Goal: Task Accomplishment & Management: Contribute content

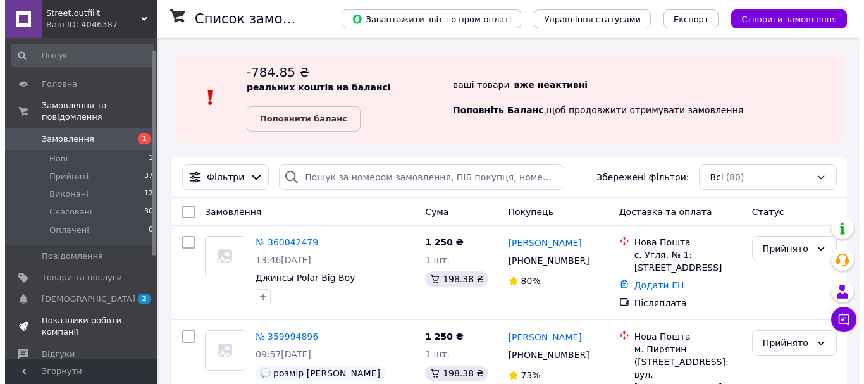
scroll to position [179, 0]
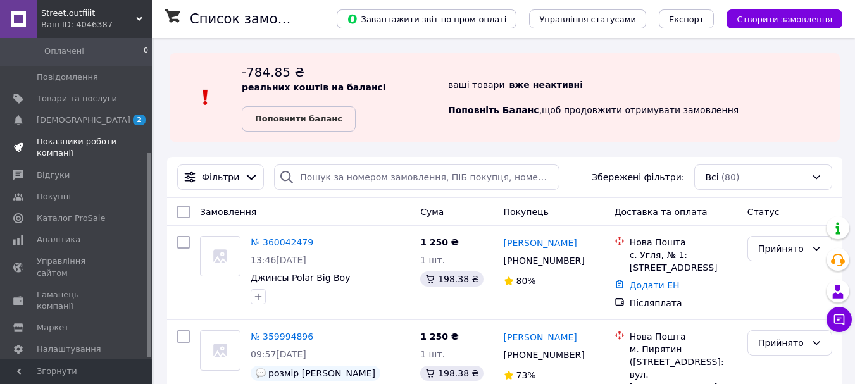
click at [69, 139] on span "Показники роботи компанії" at bounding box center [77, 147] width 80 height 23
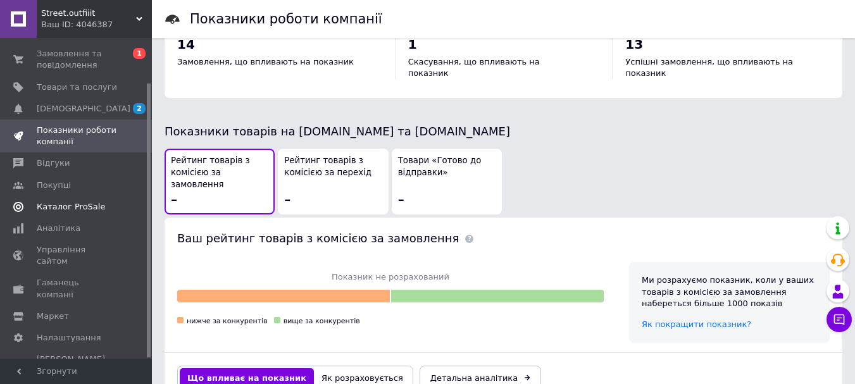
scroll to position [696, 0]
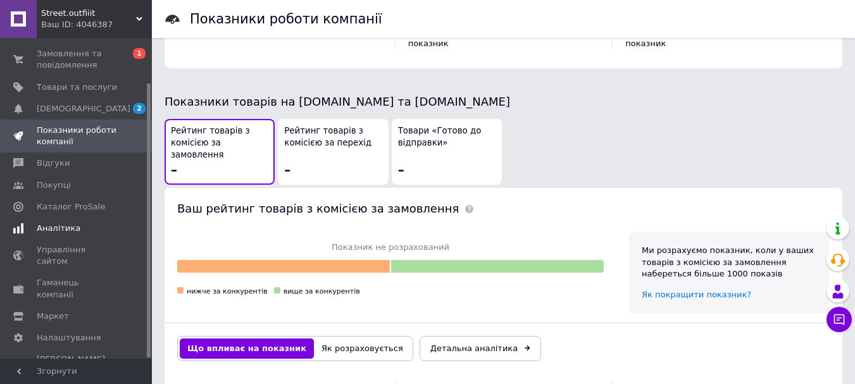
click at [58, 225] on span "Аналітика" at bounding box center [59, 228] width 44 height 11
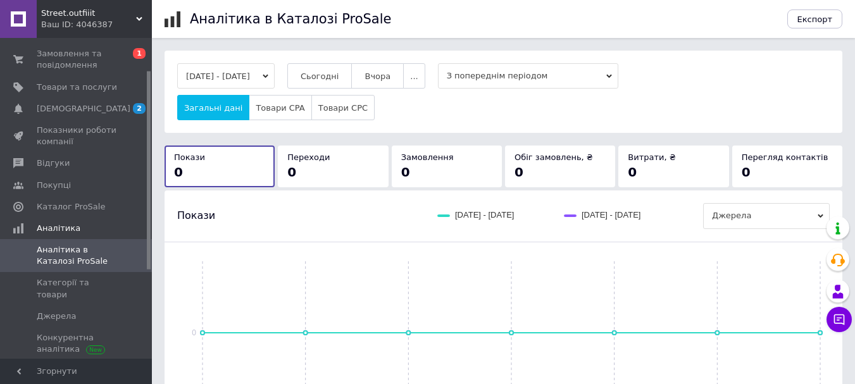
click at [238, 70] on button "[DATE] - [DATE]" at bounding box center [225, 75] width 97 height 25
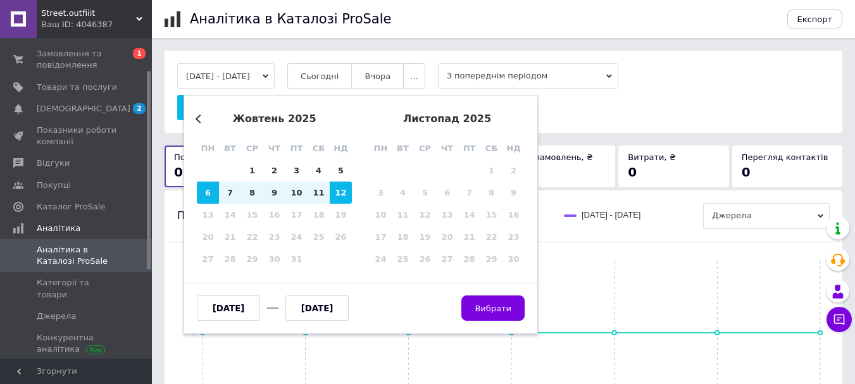
click at [197, 118] on button "Previous Month" at bounding box center [200, 119] width 9 height 9
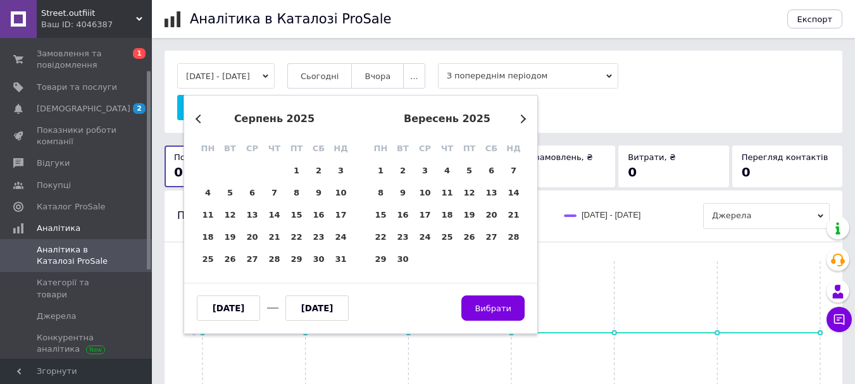
click at [197, 118] on button "Previous Month" at bounding box center [200, 119] width 9 height 9
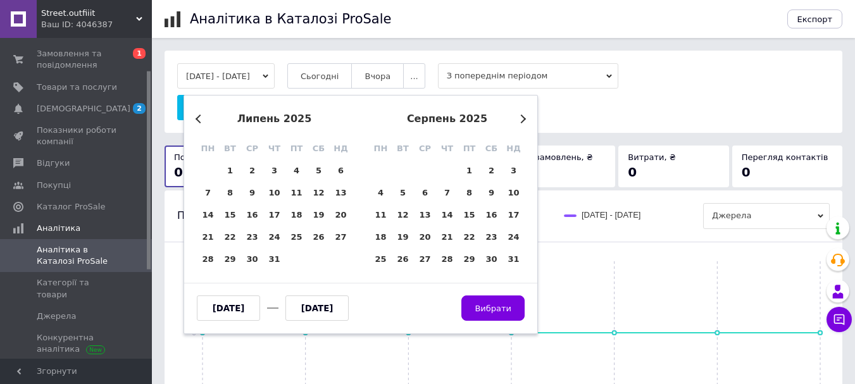
click at [197, 118] on button "Previous Month" at bounding box center [200, 119] width 9 height 9
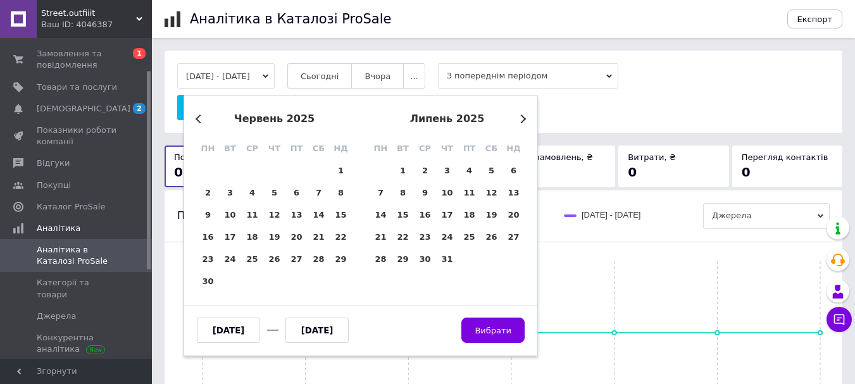
click at [197, 118] on button "Previous Month" at bounding box center [200, 119] width 9 height 9
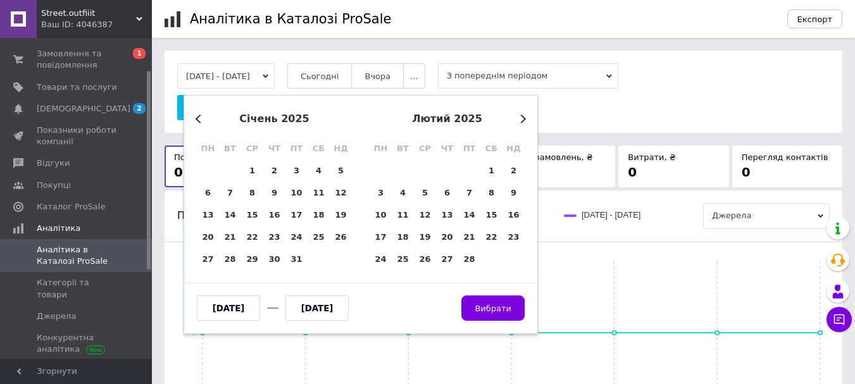
click at [197, 118] on button "Previous Month" at bounding box center [200, 119] width 9 height 9
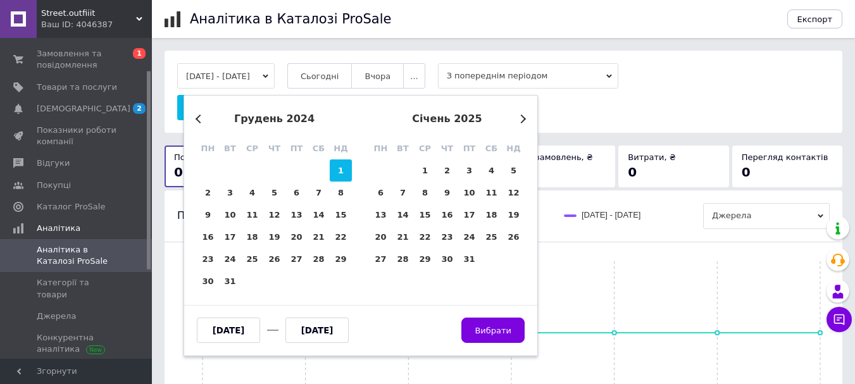
click at [337, 172] on div "1" at bounding box center [341, 170] width 22 height 22
type input "[DATE]"
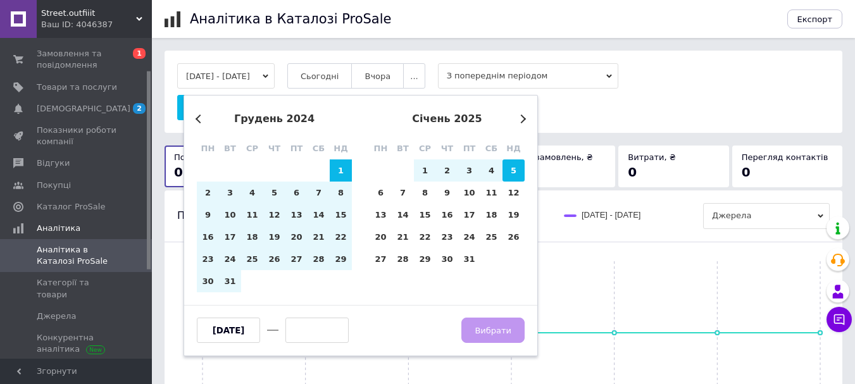
click at [512, 165] on div "5" at bounding box center [513, 170] width 22 height 22
type input "[DATE]"
click at [512, 177] on div "5" at bounding box center [513, 170] width 22 height 22
type input "[DATE]"
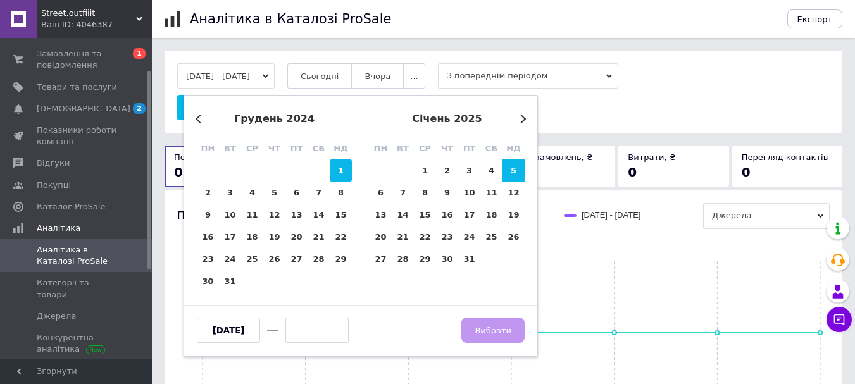
click at [344, 168] on div "1" at bounding box center [341, 170] width 22 height 22
type input "[DATE]"
click at [526, 120] on div "Previous Month Next Month грудень 2024 пн вт ср чт пт сб нд 25 26 27 28 29 30 1…" at bounding box center [360, 225] width 354 height 261
click at [523, 115] on div "січень 2025" at bounding box center [446, 118] width 155 height 11
click at [523, 123] on div "січень 2025" at bounding box center [446, 118] width 155 height 11
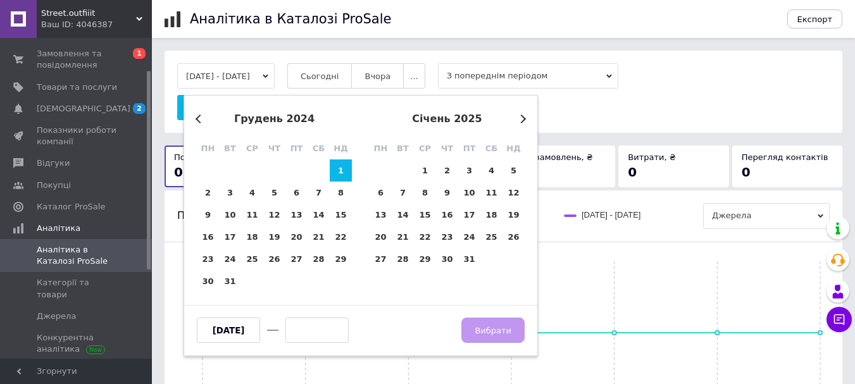
click at [523, 118] on button "Next Month" at bounding box center [521, 119] width 9 height 9
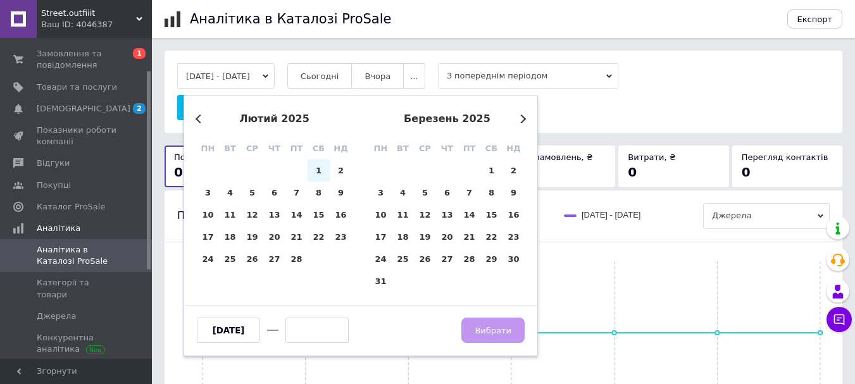
click at [523, 118] on button "Next Month" at bounding box center [521, 119] width 9 height 9
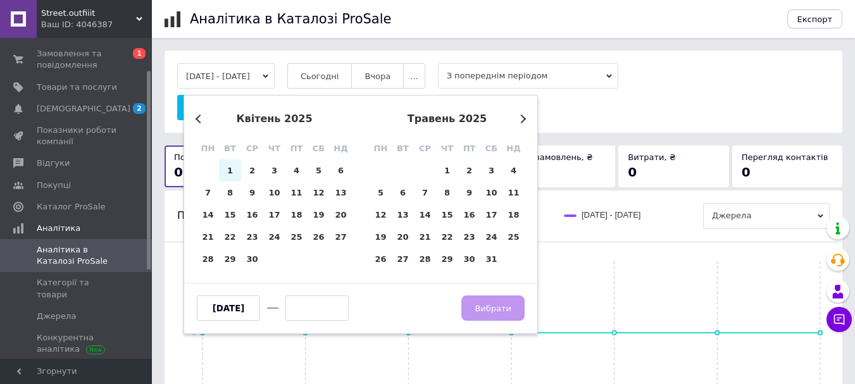
click at [523, 118] on button "Next Month" at bounding box center [521, 119] width 9 height 9
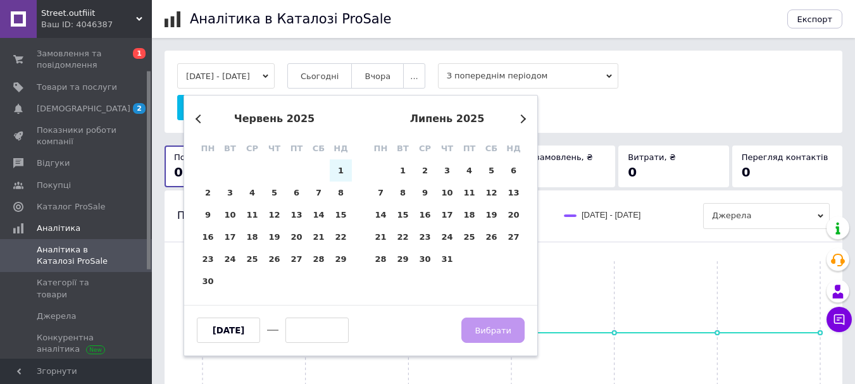
click at [523, 118] on button "Next Month" at bounding box center [521, 119] width 9 height 9
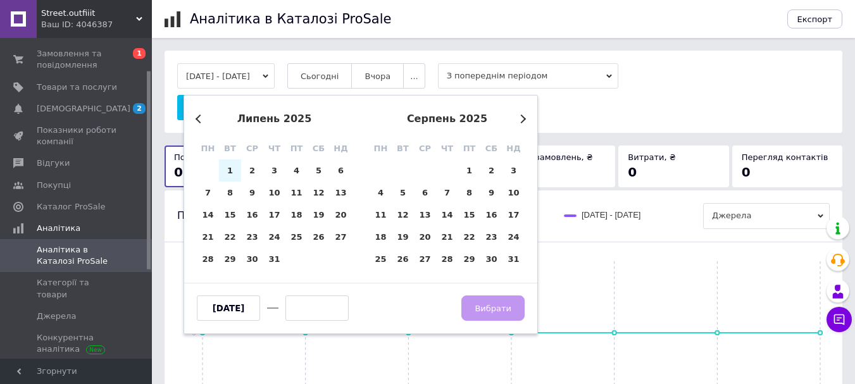
click at [523, 118] on button "Next Month" at bounding box center [521, 119] width 9 height 9
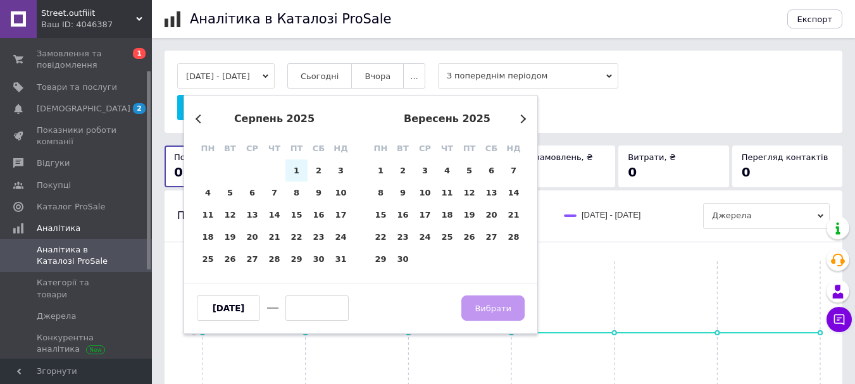
click at [523, 118] on button "Next Month" at bounding box center [521, 119] width 9 height 9
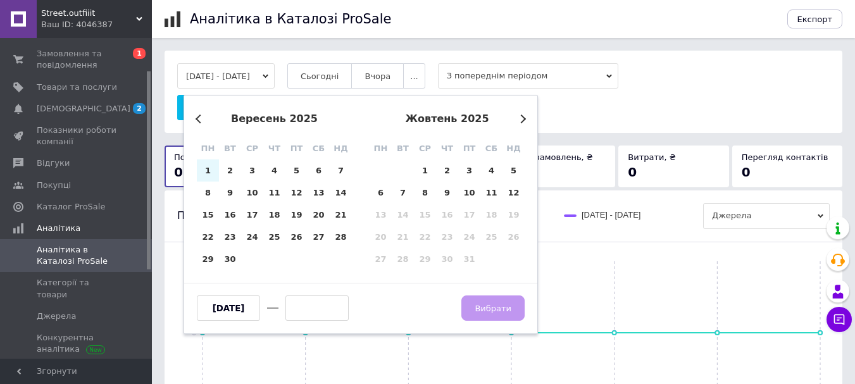
click at [523, 118] on button "Next Month" at bounding box center [521, 119] width 9 height 9
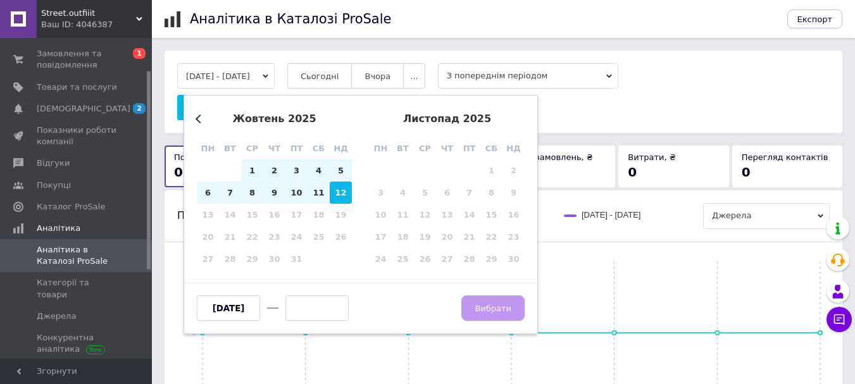
click at [340, 194] on div "12" at bounding box center [341, 193] width 22 height 22
type input "[DATE]"
click at [470, 307] on button "Вибрати" at bounding box center [492, 307] width 63 height 25
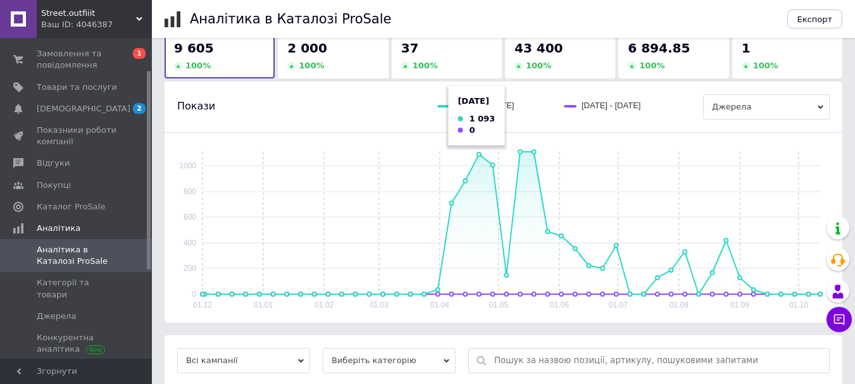
scroll to position [127, 0]
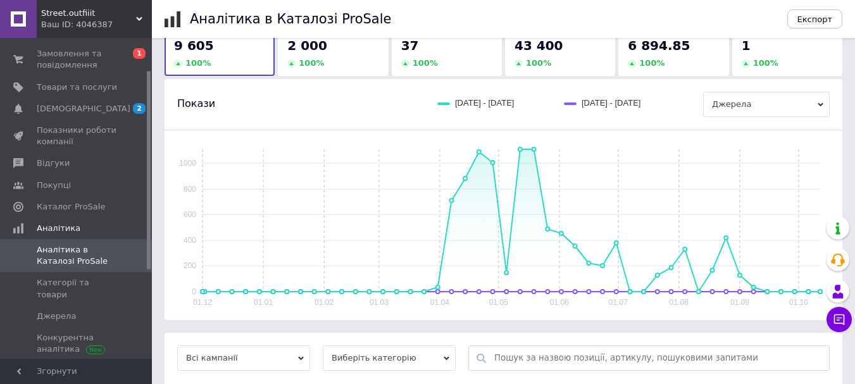
click at [757, 102] on span "Джерела" at bounding box center [766, 104] width 127 height 25
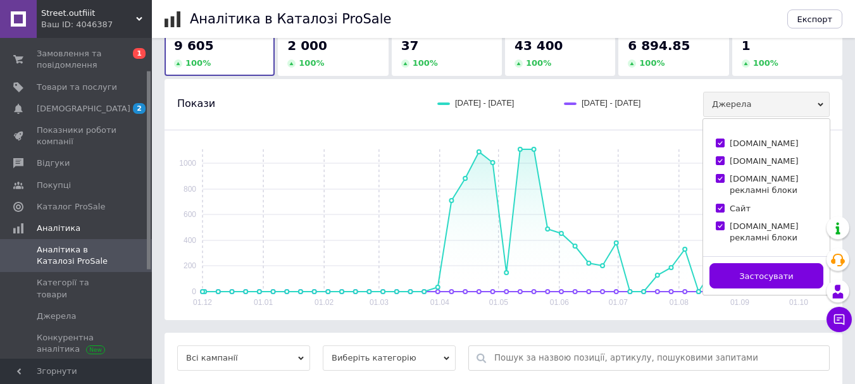
click at [721, 146] on input "[DOMAIN_NAME]" at bounding box center [720, 143] width 8 height 8
checkbox input "false"
click at [735, 268] on button "Застосувати" at bounding box center [766, 275] width 114 height 25
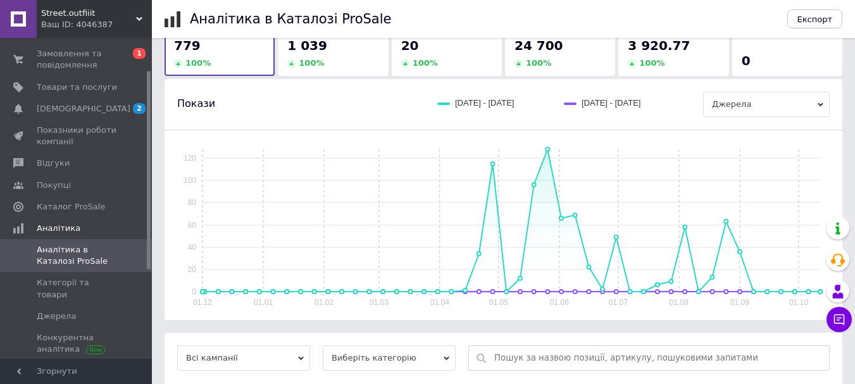
click at [728, 99] on span "Джерела" at bounding box center [766, 104] width 127 height 25
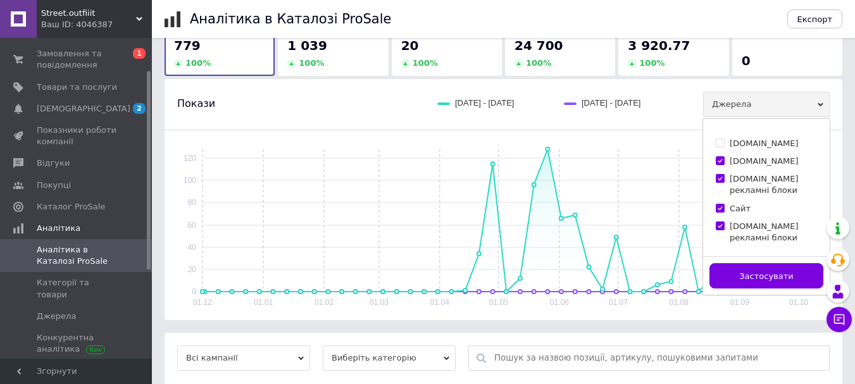
click at [717, 161] on input "[DOMAIN_NAME]" at bounding box center [720, 160] width 8 height 8
checkbox input "false"
click at [715, 180] on div "[DOMAIN_NAME] [DOMAIN_NAME] [DOMAIN_NAME] рекламні блоки Сайт [DOMAIN_NAME] рек…" at bounding box center [766, 187] width 127 height 137
click at [737, 267] on button "Застосувати" at bounding box center [766, 275] width 114 height 25
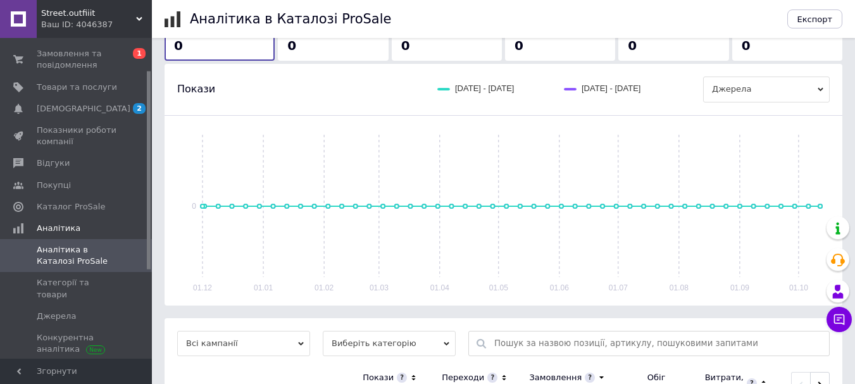
click at [750, 98] on span "Джерела" at bounding box center [766, 89] width 127 height 25
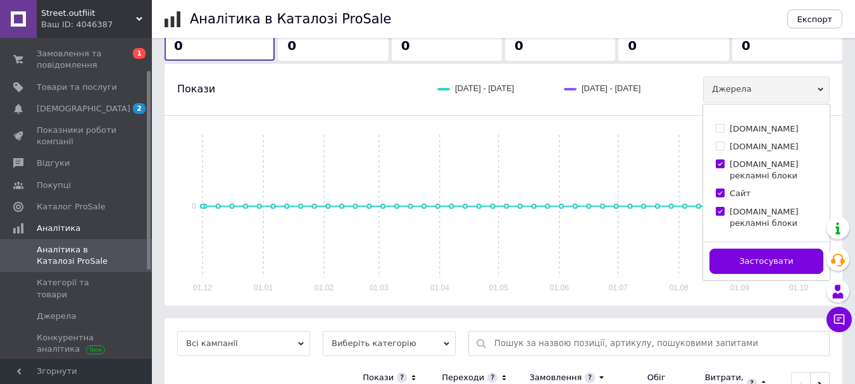
click at [720, 129] on input "[DOMAIN_NAME]" at bounding box center [720, 128] width 8 height 8
checkbox input "true"
click at [737, 253] on button "Застосувати" at bounding box center [766, 261] width 114 height 25
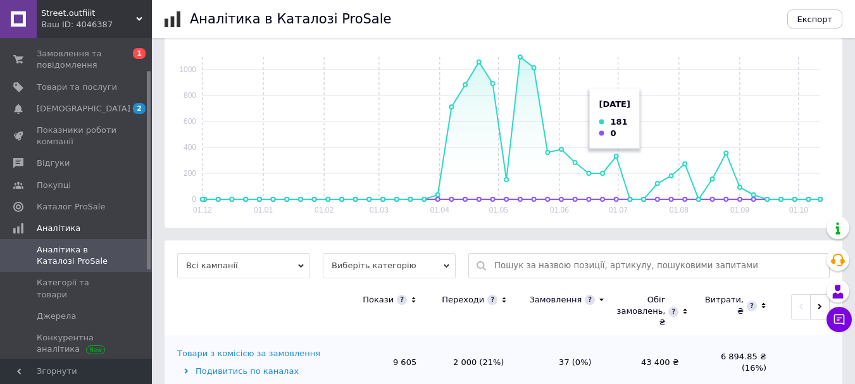
scroll to position [250, 0]
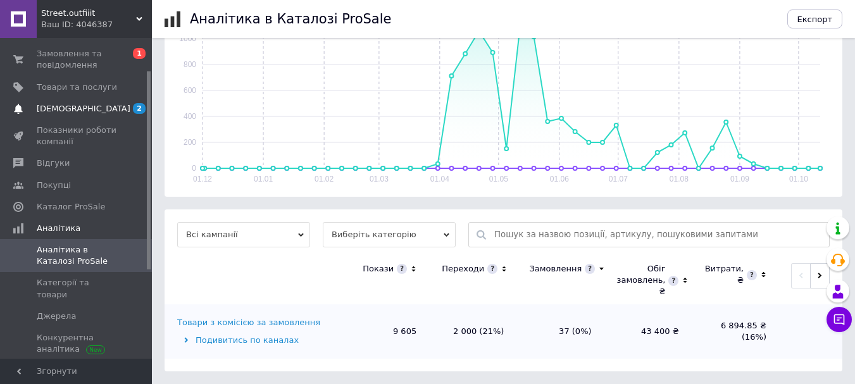
click at [101, 102] on link "[DEMOGRAPHIC_DATA] 2 0" at bounding box center [78, 109] width 156 height 22
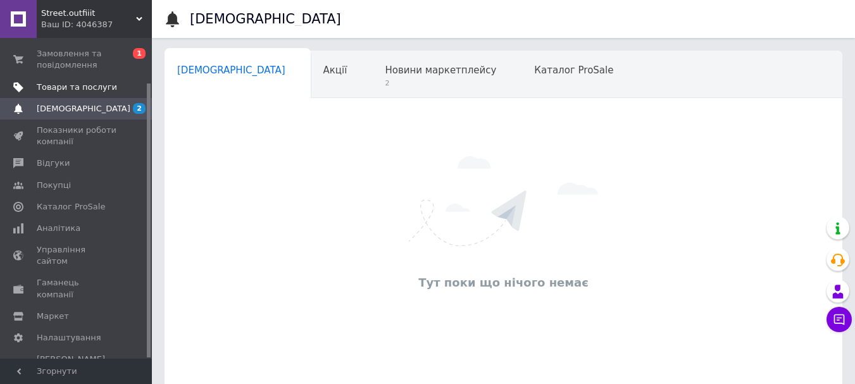
click at [87, 89] on span "Товари та послуги" at bounding box center [77, 87] width 80 height 11
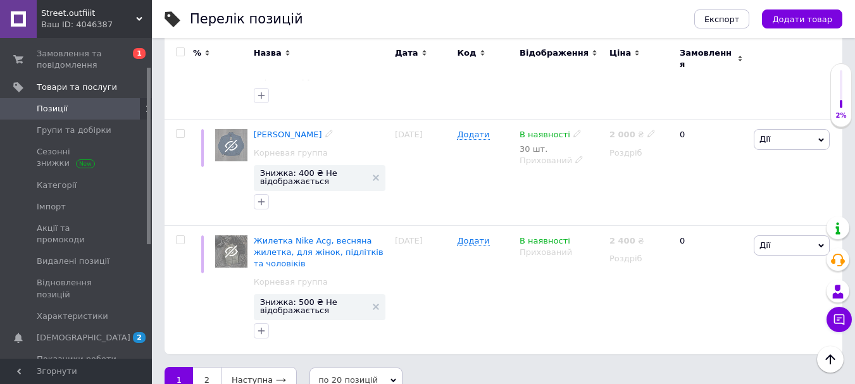
scroll to position [1978, 0]
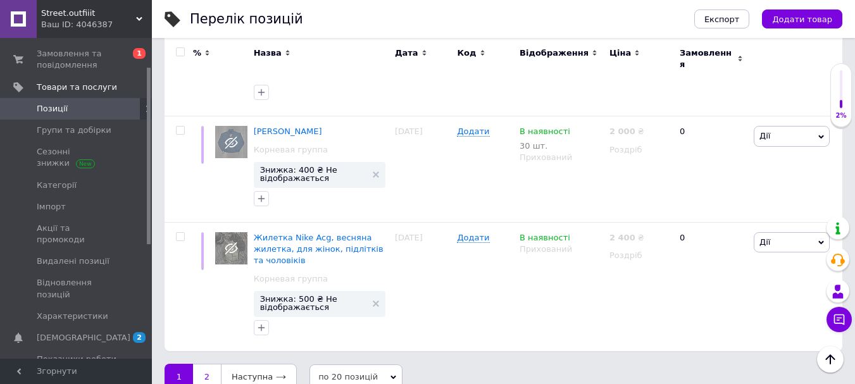
click at [208, 364] on link "2" at bounding box center [207, 377] width 28 height 27
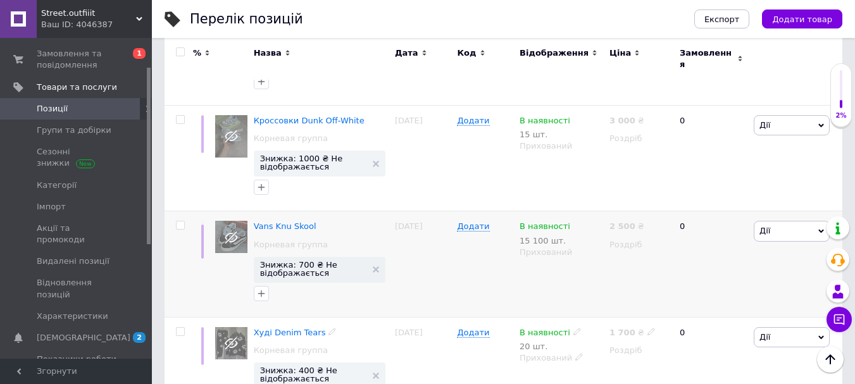
scroll to position [795, 0]
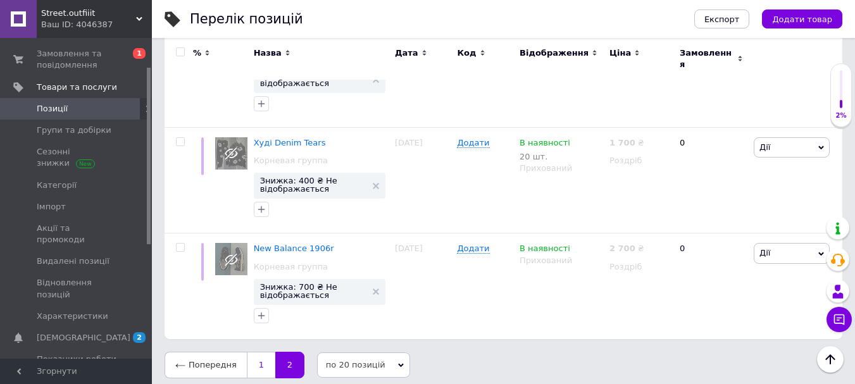
click at [254, 352] on link "1" at bounding box center [261, 365] width 28 height 27
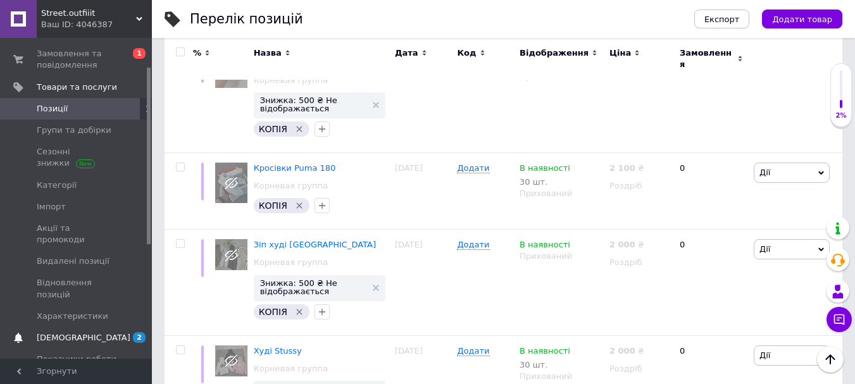
click at [123, 332] on span "2 0" at bounding box center [134, 337] width 35 height 11
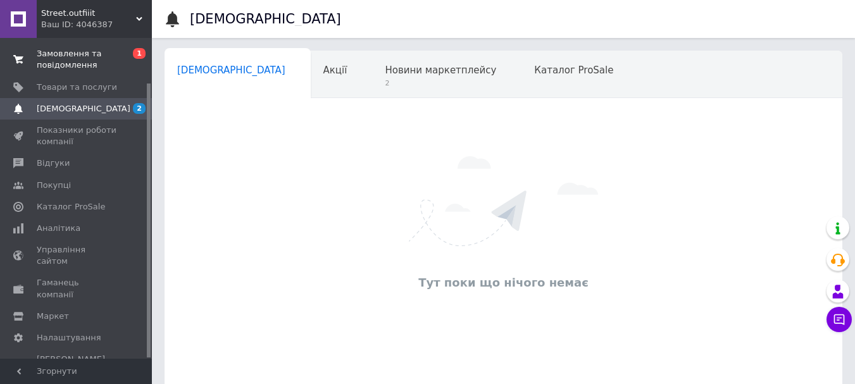
click at [85, 56] on span "Замовлення та повідомлення" at bounding box center [77, 59] width 80 height 23
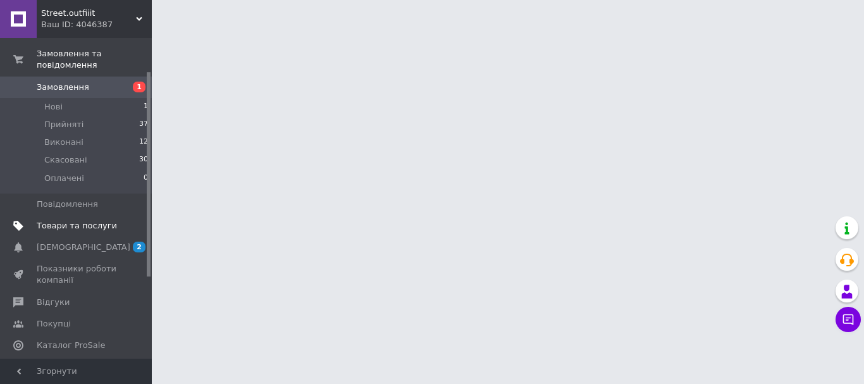
click at [84, 220] on span "Товари та послуги" at bounding box center [77, 225] width 80 height 11
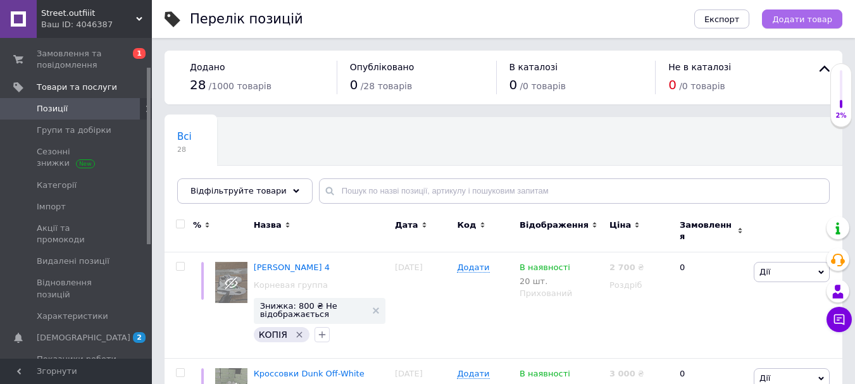
click at [811, 18] on span "Додати товар" at bounding box center [802, 19] width 60 height 9
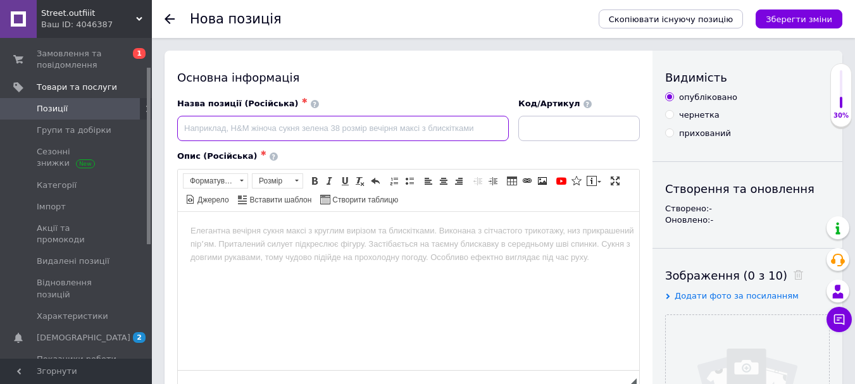
click at [366, 124] on input at bounding box center [343, 128] width 332 height 25
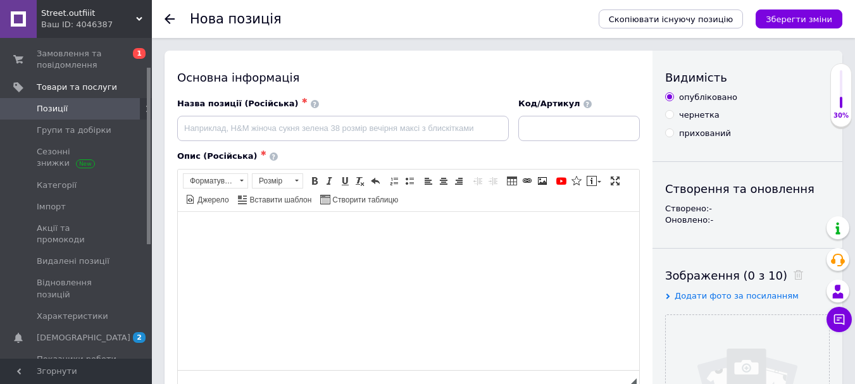
drag, startPoint x: 271, startPoint y: 251, endPoint x: 230, endPoint y: 226, distance: 48.5
click at [230, 226] on body "Редактор, 48334240-1904-45B0-93D4-181BBD4C8A6B" at bounding box center [408, 230] width 436 height 13
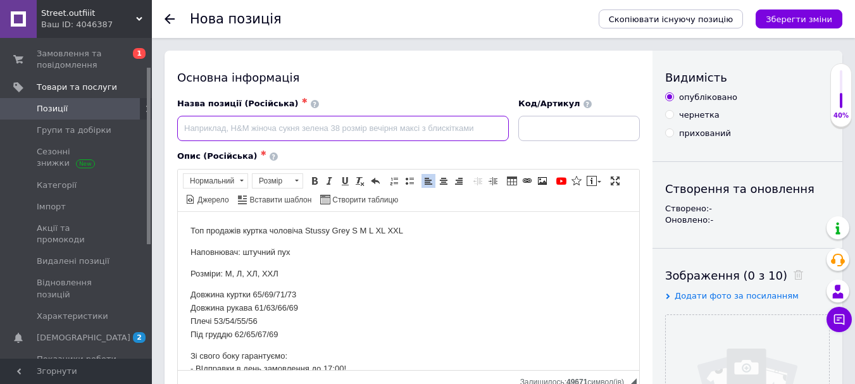
click at [271, 127] on input at bounding box center [343, 128] width 332 height 25
type input "G"
click at [183, 126] on input "Stussy" at bounding box center [343, 128] width 332 height 25
drag, startPoint x: 189, startPoint y: 125, endPoint x: 189, endPoint y: 135, distance: 9.5
click at [190, 135] on input "пуховикStussy" at bounding box center [343, 128] width 332 height 25
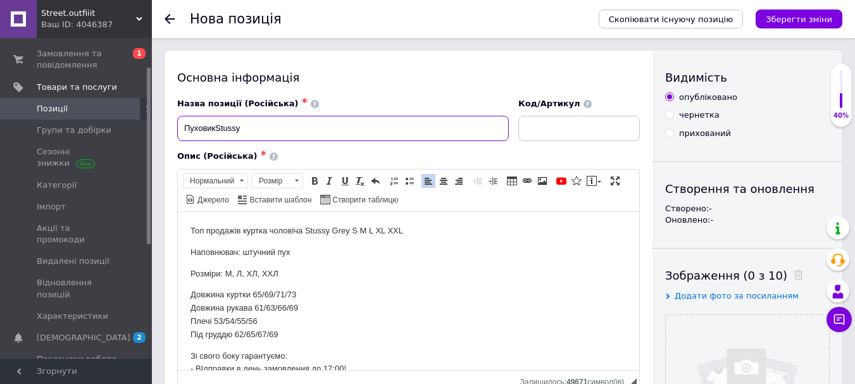
drag, startPoint x: 214, startPoint y: 125, endPoint x: 216, endPoint y: 135, distance: 10.2
click at [214, 125] on input "ПуховикStussy" at bounding box center [343, 128] width 332 height 25
click at [296, 130] on input "Пуховик стуси Stussy" at bounding box center [343, 128] width 332 height 25
click at [220, 127] on input "Пуховик стуси" at bounding box center [343, 128] width 332 height 25
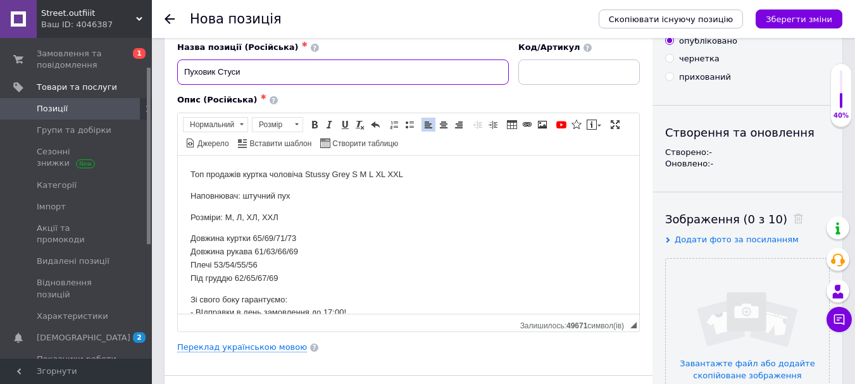
scroll to position [127, 0]
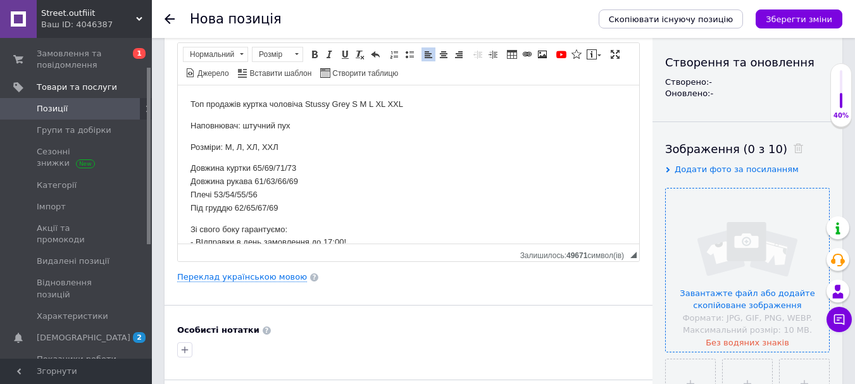
type input "Пуховик Стуси"
click at [733, 290] on input "file" at bounding box center [747, 270] width 163 height 163
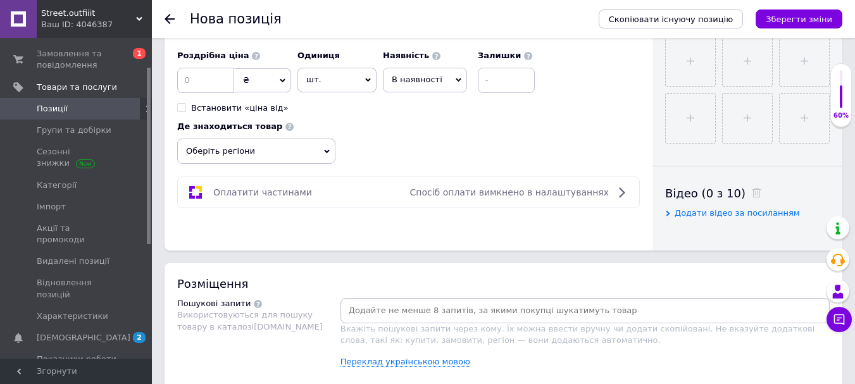
scroll to position [443, 0]
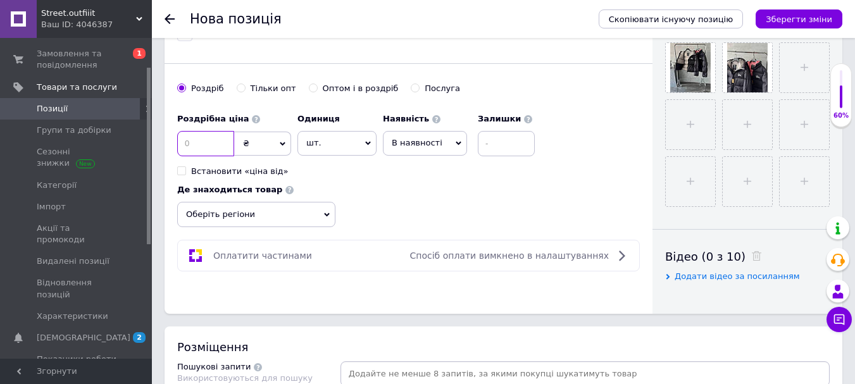
click at [210, 149] on input at bounding box center [205, 143] width 57 height 25
type input "2650"
click at [505, 154] on input at bounding box center [506, 143] width 57 height 25
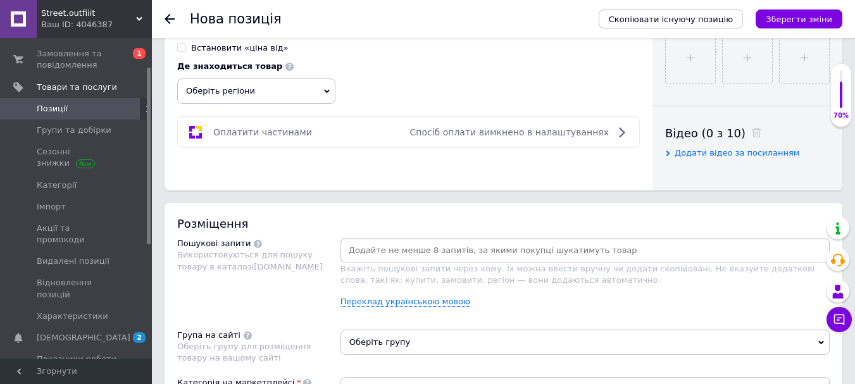
scroll to position [569, 0]
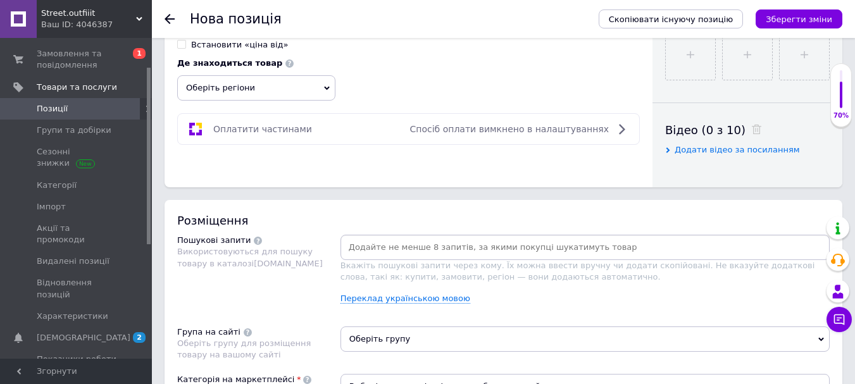
type input "20"
click at [307, 82] on span "Оберіть регіони" at bounding box center [256, 87] width 158 height 25
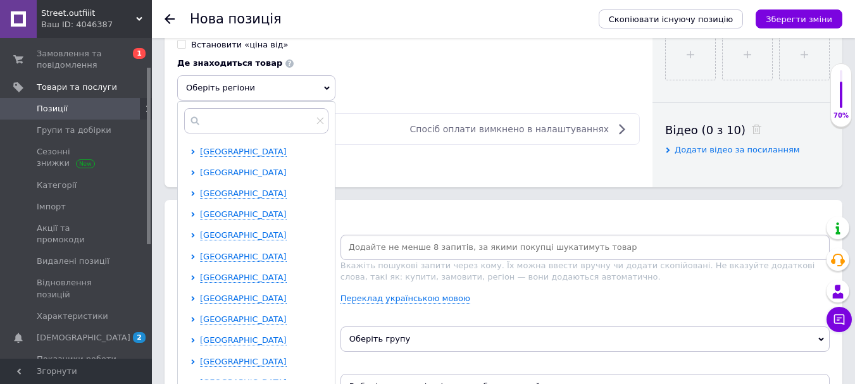
click at [228, 171] on span "[GEOGRAPHIC_DATA]" at bounding box center [243, 172] width 87 height 9
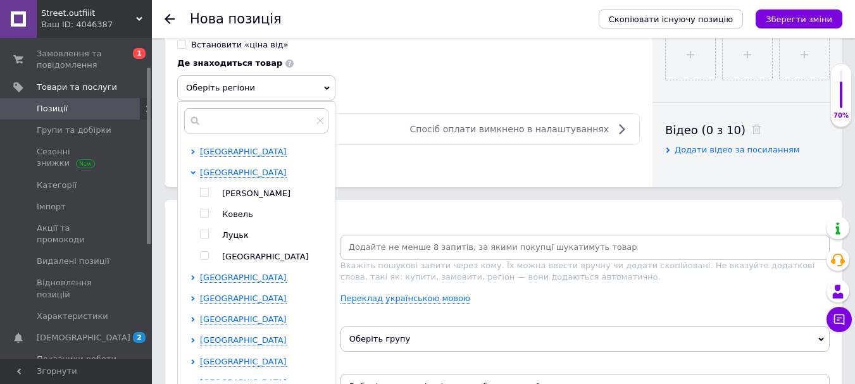
click at [208, 233] on span at bounding box center [204, 234] width 9 height 9
click at [208, 233] on input "checkbox" at bounding box center [204, 234] width 8 height 8
checkbox input "true"
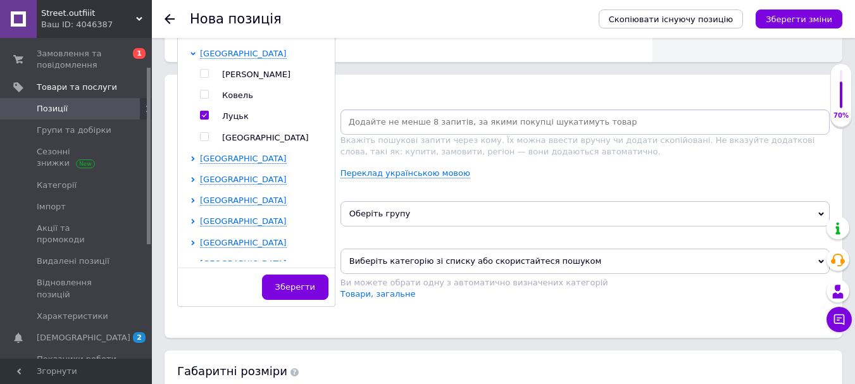
scroll to position [696, 0]
click at [300, 285] on span "Зберегти" at bounding box center [295, 285] width 40 height 9
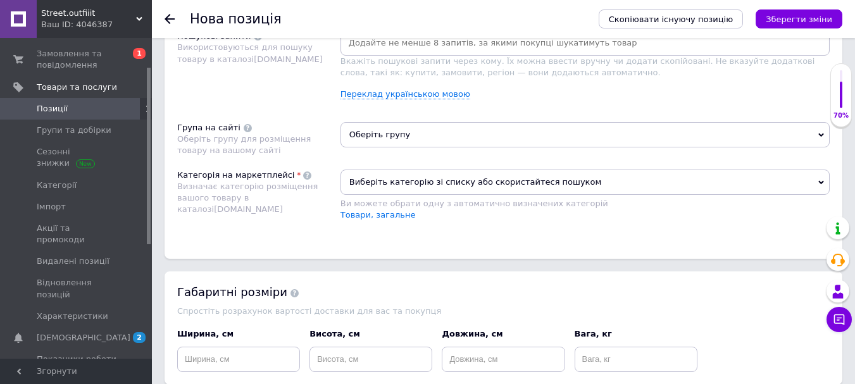
scroll to position [759, 0]
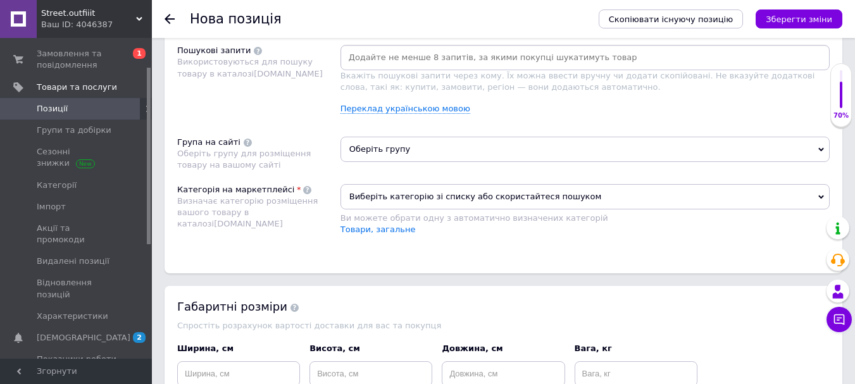
click at [381, 149] on span "Оберіть групу" at bounding box center [584, 149] width 489 height 25
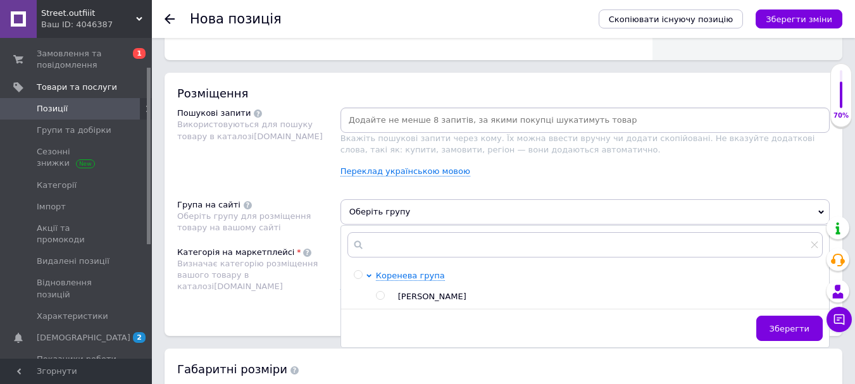
scroll to position [696, 0]
click at [387, 120] on input at bounding box center [585, 120] width 484 height 19
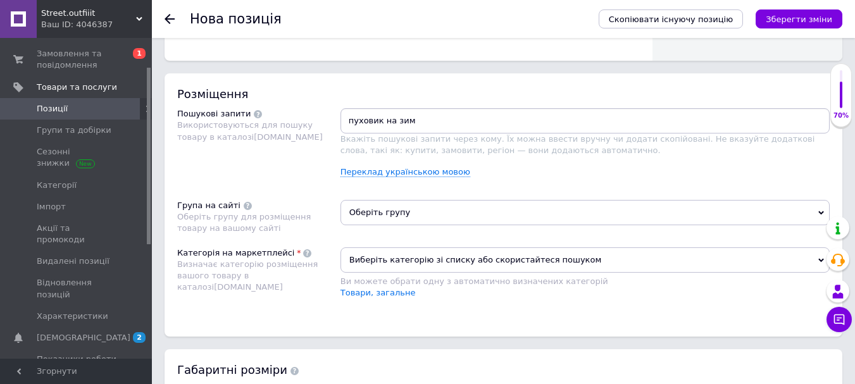
type input "пуховик на зиму"
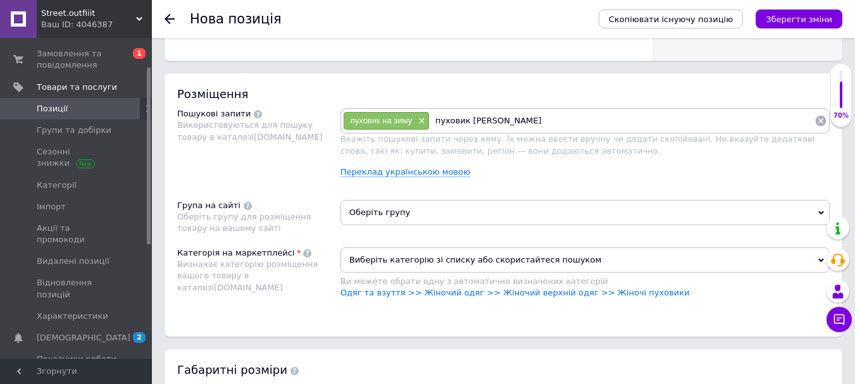
type input "пуховик стуси"
type input "пуховик пыдлытковий"
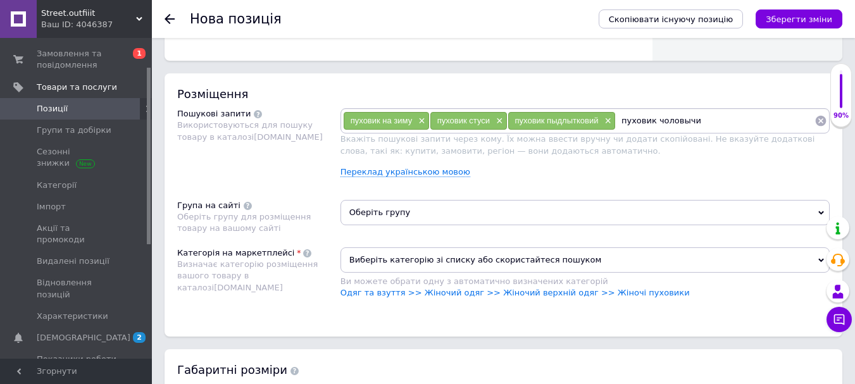
type input "пуховик чоловычий"
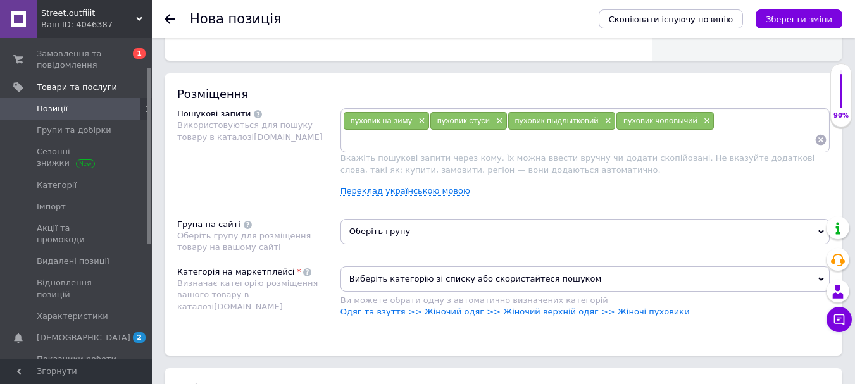
click at [441, 283] on span "Виберіть категорію зі списку або скористайтеся пошуком" at bounding box center [584, 278] width 489 height 25
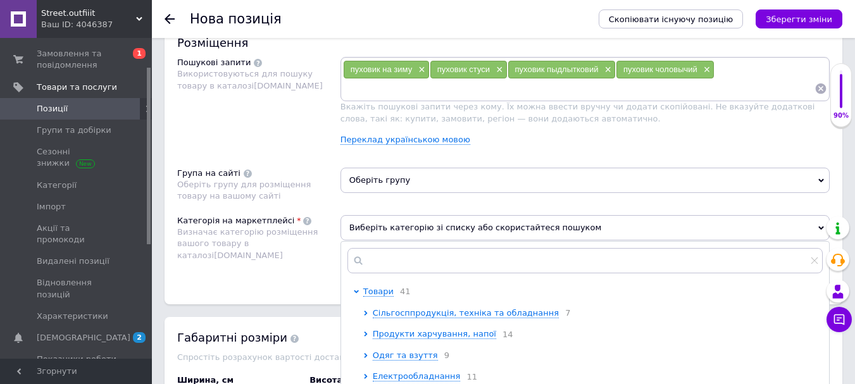
scroll to position [823, 0]
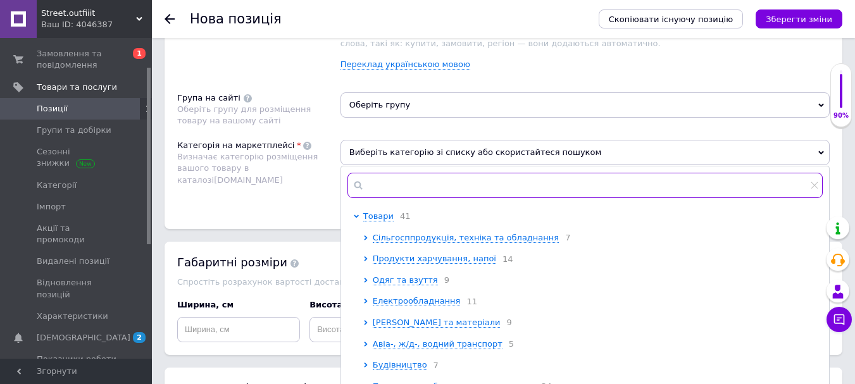
click at [391, 190] on input "text" at bounding box center [584, 185] width 475 height 25
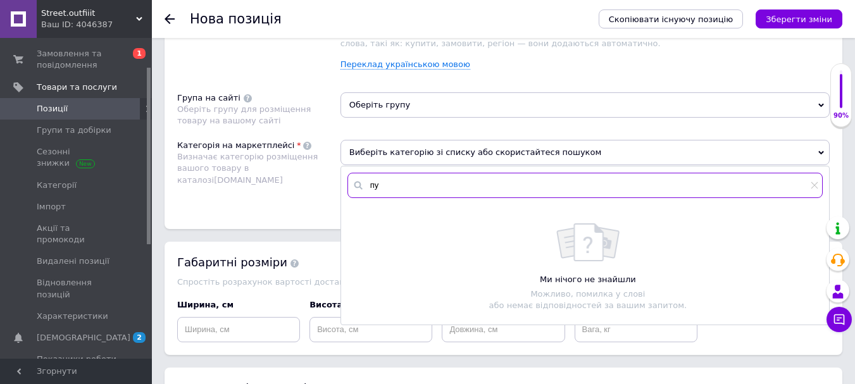
type input "п"
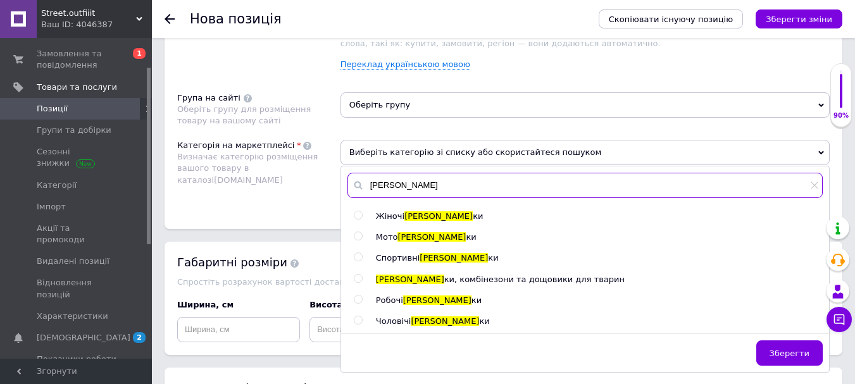
type input "[PERSON_NAME]"
drag, startPoint x: 357, startPoint y: 321, endPoint x: 376, endPoint y: 316, distance: 19.0
click at [357, 321] on input "radio" at bounding box center [358, 320] width 8 height 8
radio input "true"
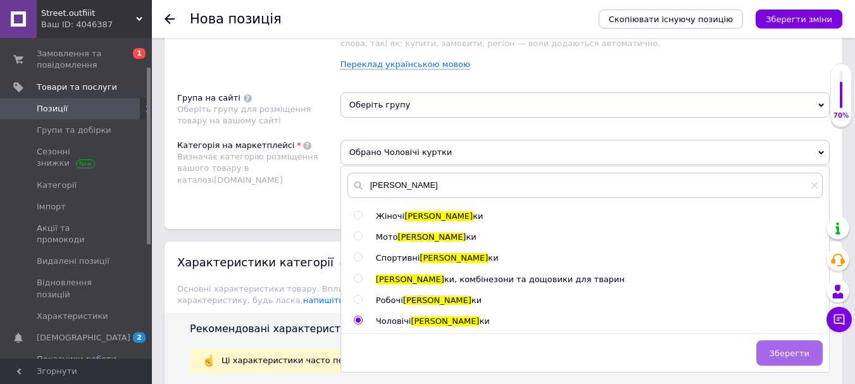
click at [784, 359] on button "Зберегти" at bounding box center [789, 352] width 66 height 25
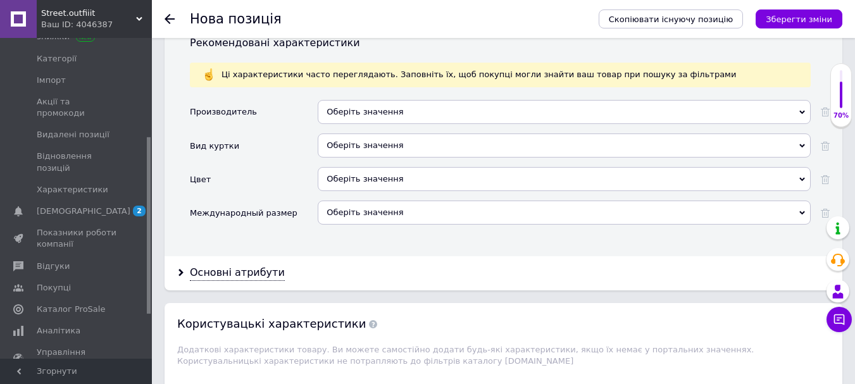
scroll to position [1076, 0]
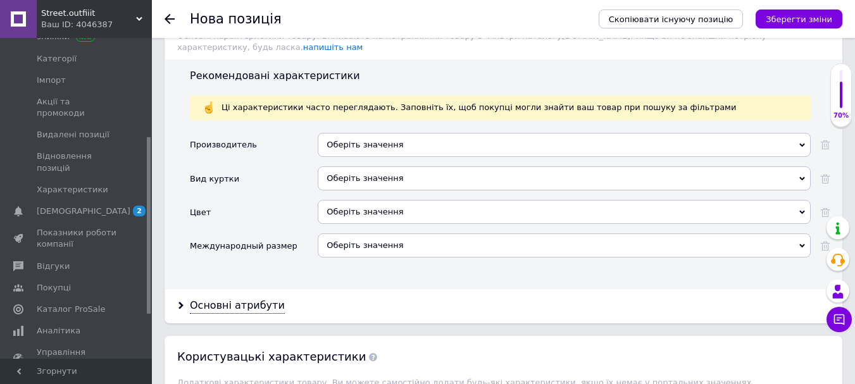
click at [369, 166] on div "Оберіть значення" at bounding box center [564, 178] width 493 height 24
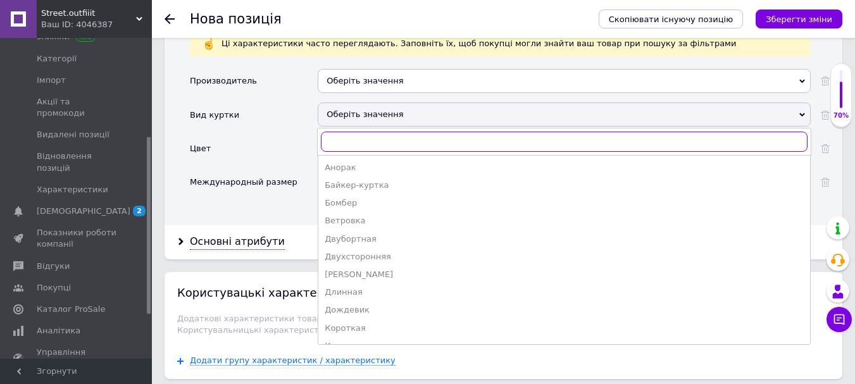
scroll to position [1139, 0]
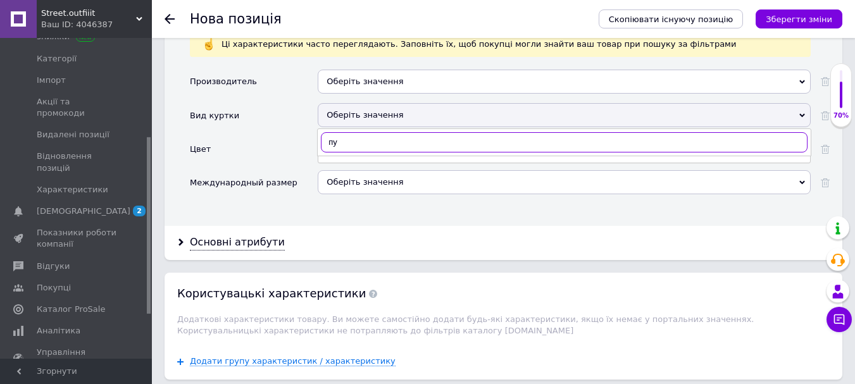
type input "п"
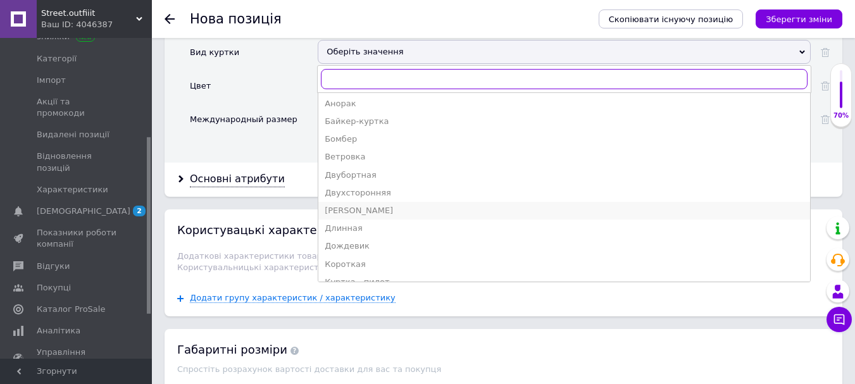
scroll to position [0, 0]
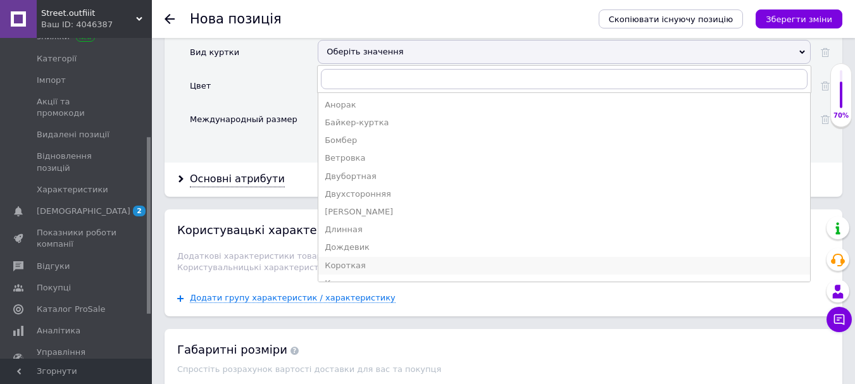
click at [338, 260] on div "Короткая" at bounding box center [564, 265] width 479 height 11
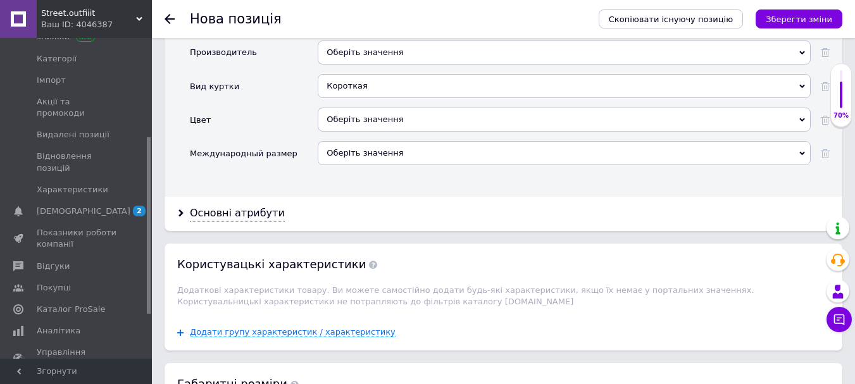
scroll to position [1139, 0]
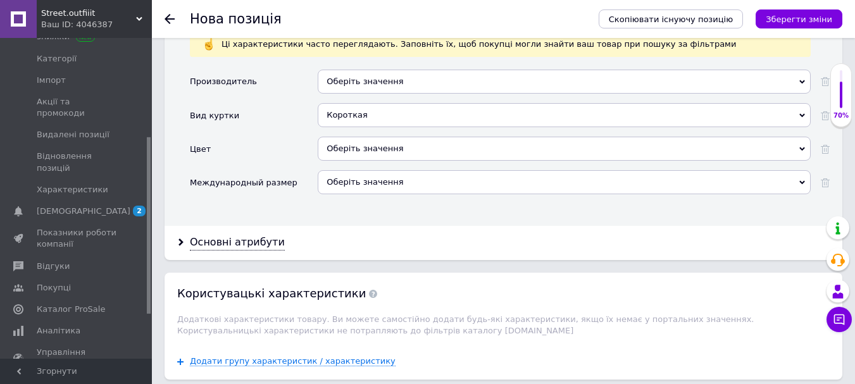
click at [407, 70] on div "Оберіть значення" at bounding box center [564, 82] width 493 height 24
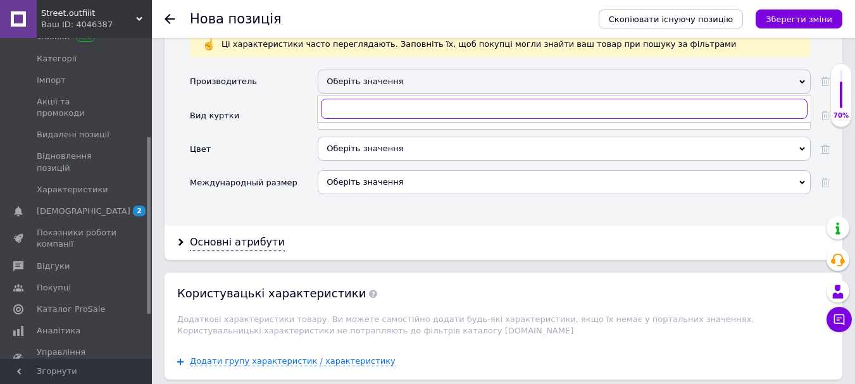
click at [387, 101] on input "text" at bounding box center [564, 109] width 487 height 20
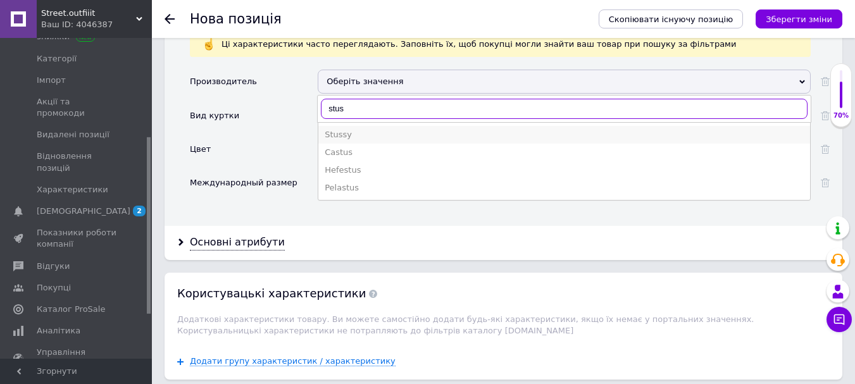
type input "stus"
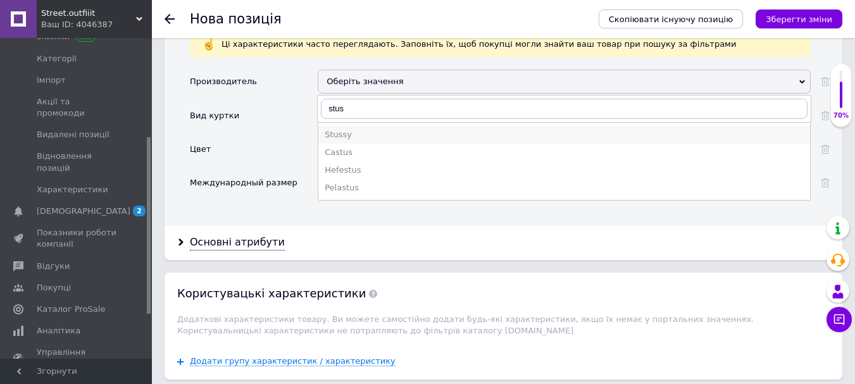
click at [387, 129] on div "Stussy" at bounding box center [564, 134] width 479 height 11
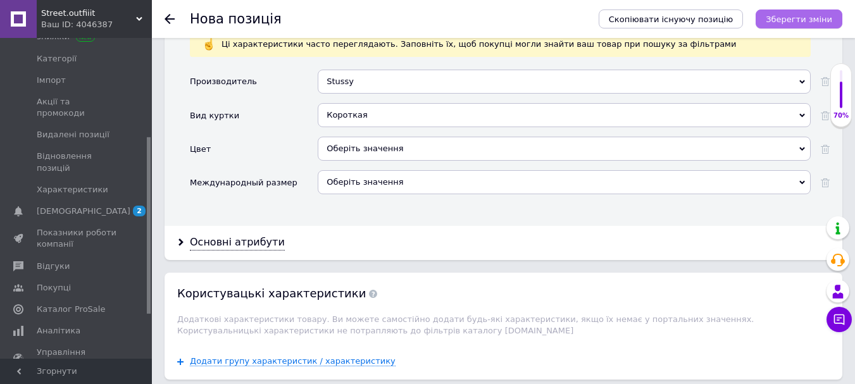
click at [830, 20] on icon "Зберегти зміни" at bounding box center [799, 19] width 66 height 9
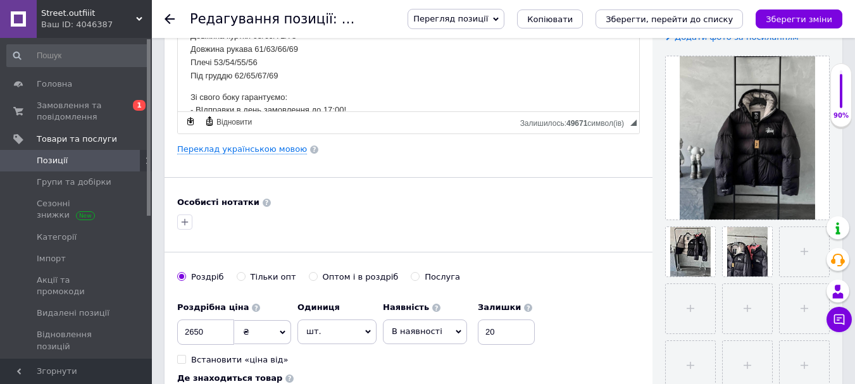
scroll to position [253, 0]
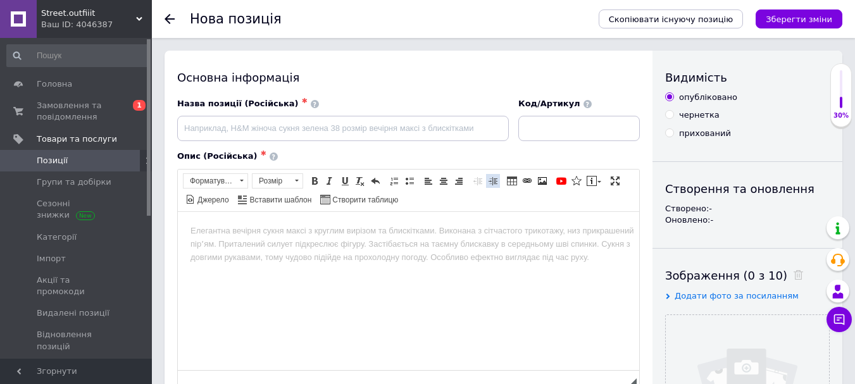
drag, startPoint x: 362, startPoint y: 169, endPoint x: 491, endPoint y: 177, distance: 129.3
click at [451, 183] on div "Опис (Російська) ✱ Розширений текстовий редактор, 872C19A2-F1CA-48DD-9C24-1DDD9…" at bounding box center [408, 269] width 463 height 237
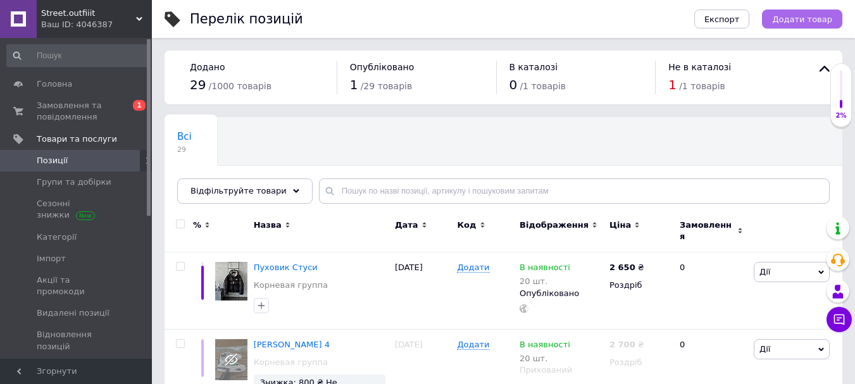
click at [803, 17] on span "Додати товар" at bounding box center [802, 19] width 60 height 9
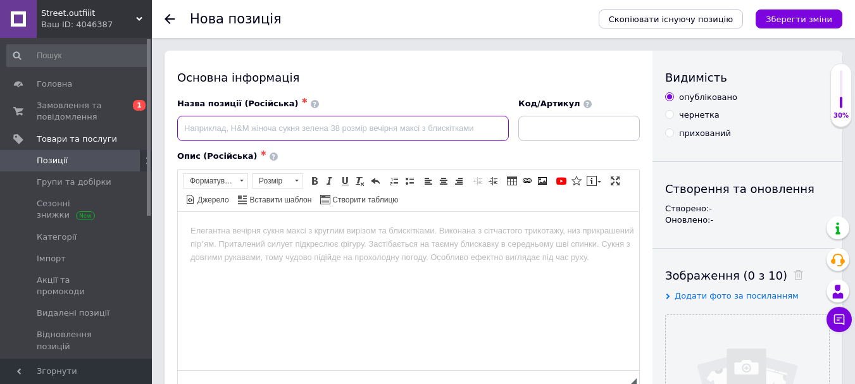
click at [400, 130] on input at bounding box center [343, 128] width 332 height 25
type input "G"
click at [185, 126] on input "Nike ACG" at bounding box center [343, 128] width 332 height 25
click at [183, 128] on input "Nike ACG" at bounding box center [343, 128] width 332 height 25
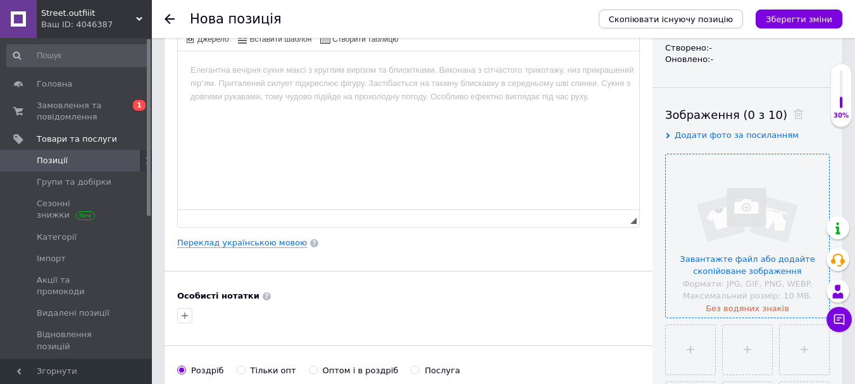
scroll to position [190, 0]
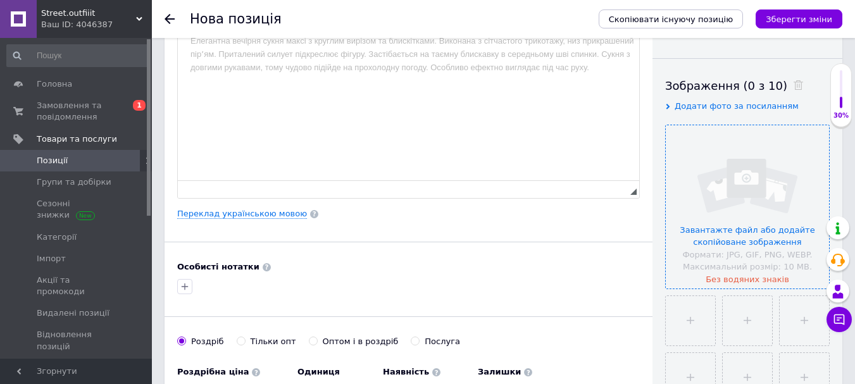
type input "Пуховик Nike ACG"
click at [726, 232] on input "file" at bounding box center [747, 206] width 163 height 163
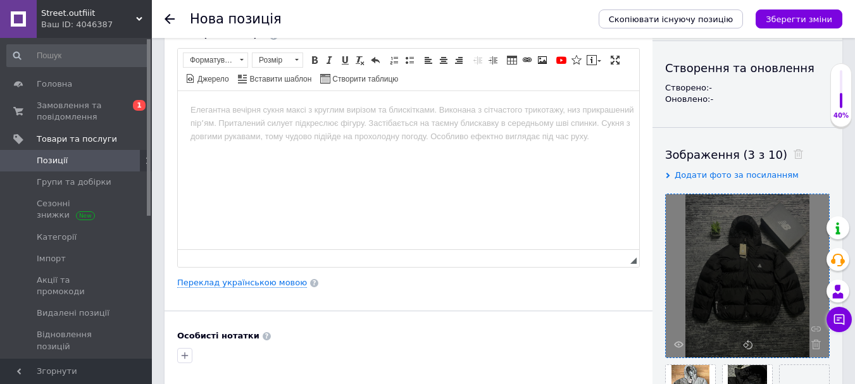
scroll to position [0, 0]
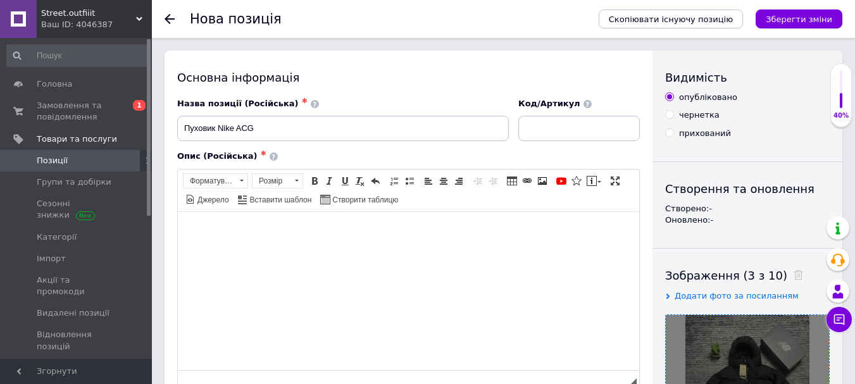
click at [249, 245] on html at bounding box center [408, 230] width 461 height 39
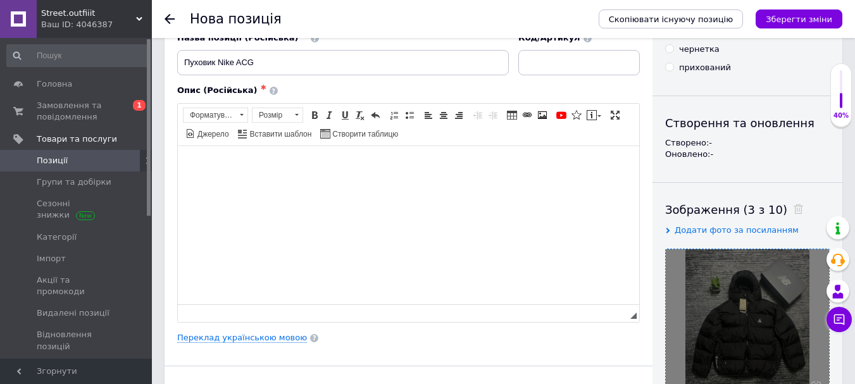
scroll to position [63, 0]
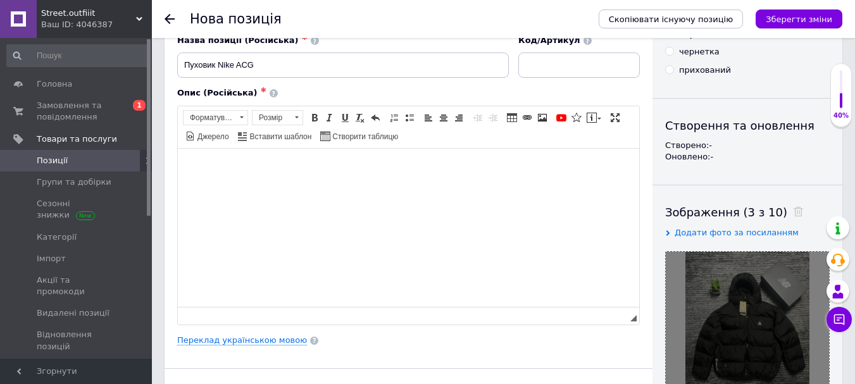
drag, startPoint x: 229, startPoint y: 159, endPoint x: 200, endPoint y: 165, distance: 29.5
click at [200, 165] on body "Редактор, 437D79C7-71E5-4877-85FD-75152F8B1EAF" at bounding box center [408, 167] width 436 height 13
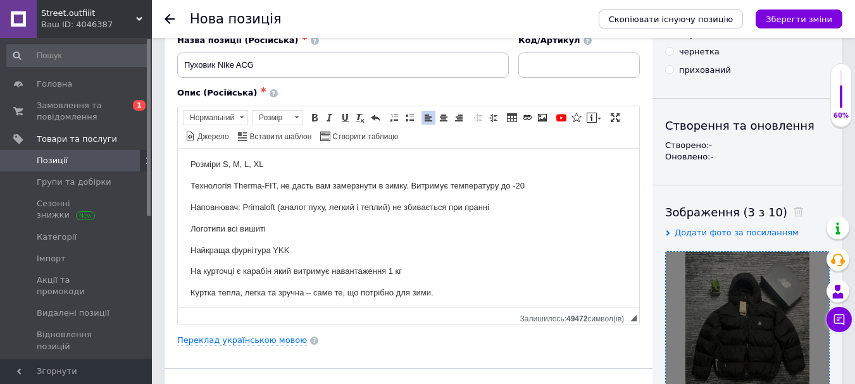
scroll to position [0, 0]
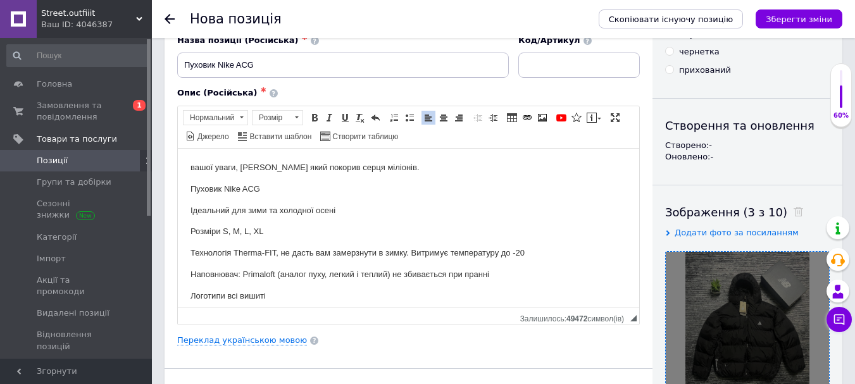
click at [187, 166] on html "вашої уваги, [PERSON_NAME] який покорив серця міліонів. Пуховик Nike ACG Ідеаль…" at bounding box center [408, 285] width 461 height 274
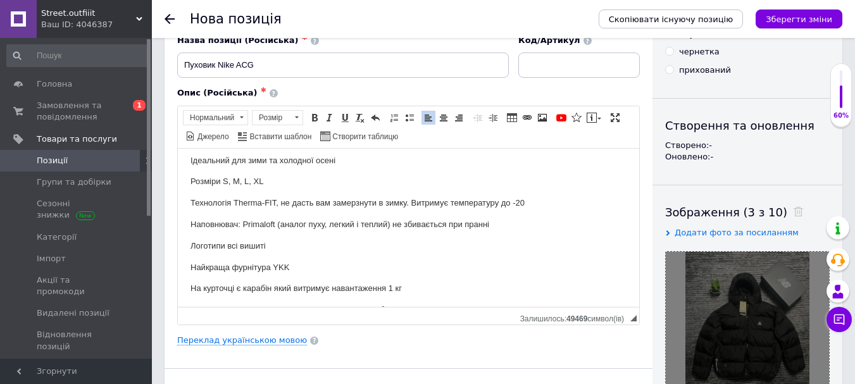
scroll to position [116, 0]
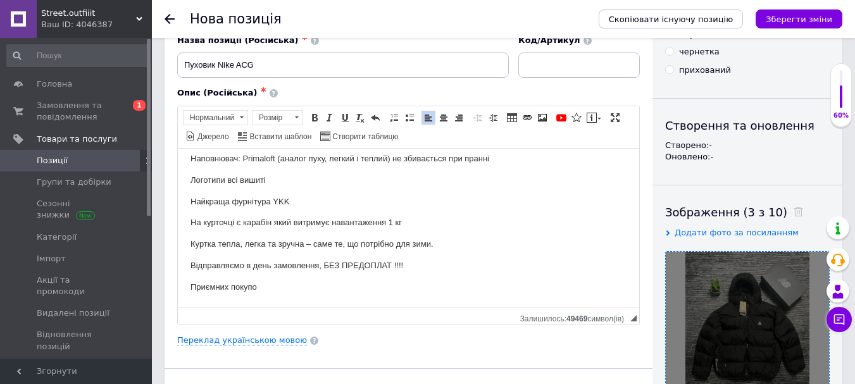
click at [268, 290] on p "Приємних покупо" at bounding box center [408, 286] width 436 height 13
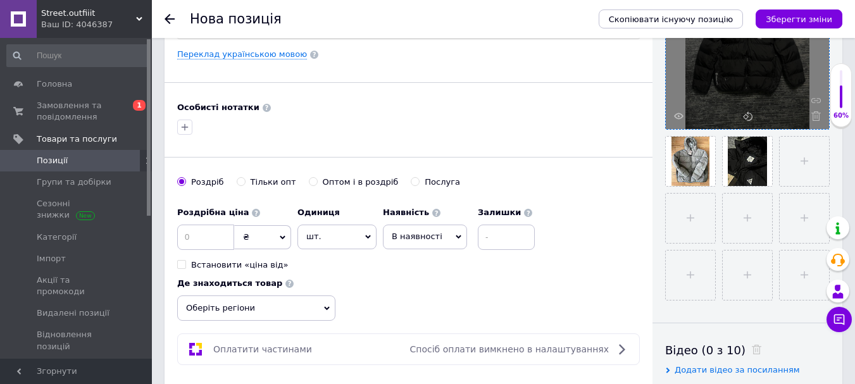
scroll to position [380, 0]
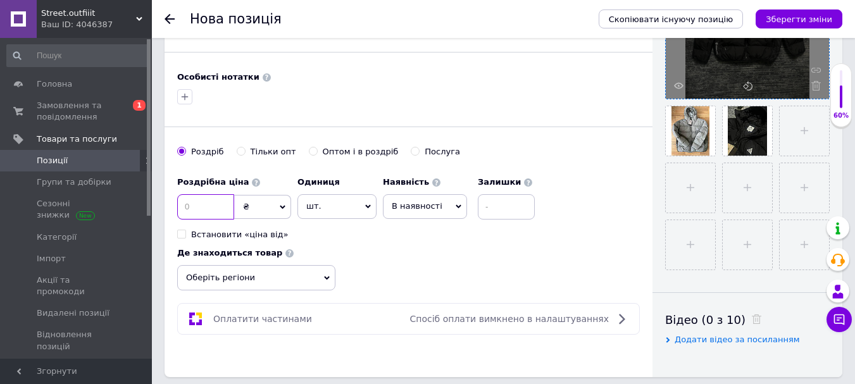
click at [196, 214] on input at bounding box center [205, 206] width 57 height 25
type input "3000"
click at [508, 203] on input at bounding box center [506, 206] width 57 height 25
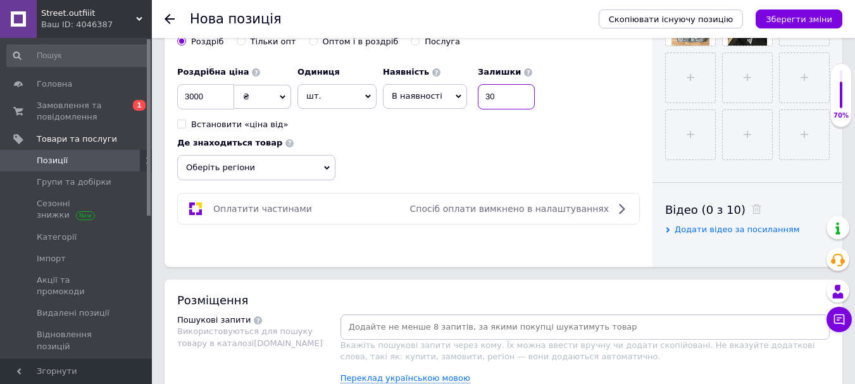
scroll to position [506, 0]
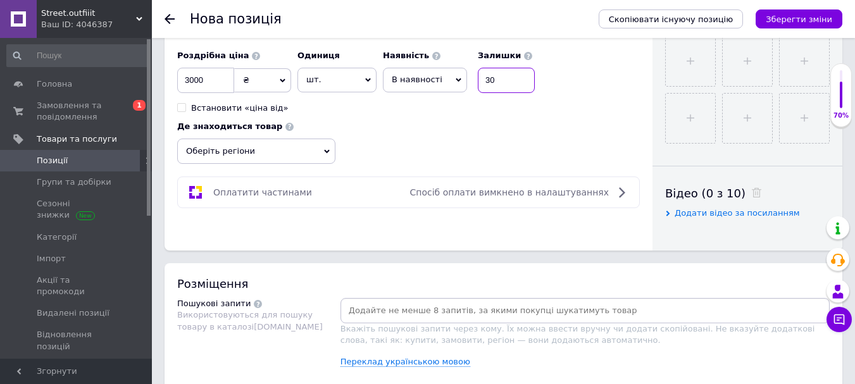
type input "30"
click at [283, 152] on span "Оберіть регіони" at bounding box center [256, 151] width 158 height 25
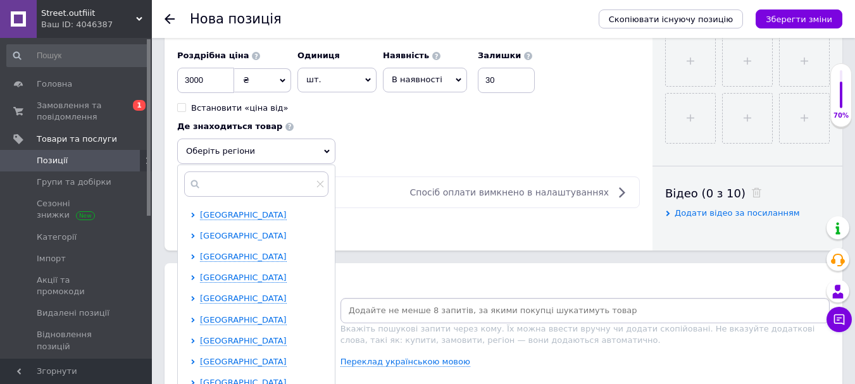
click at [246, 231] on span "[GEOGRAPHIC_DATA]" at bounding box center [243, 235] width 87 height 9
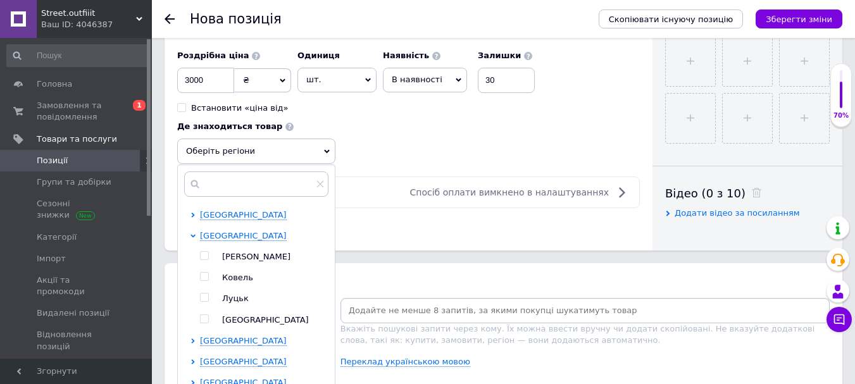
click at [209, 295] on div at bounding box center [204, 297] width 9 height 9
click at [203, 296] on input "checkbox" at bounding box center [204, 298] width 8 height 8
checkbox input "true"
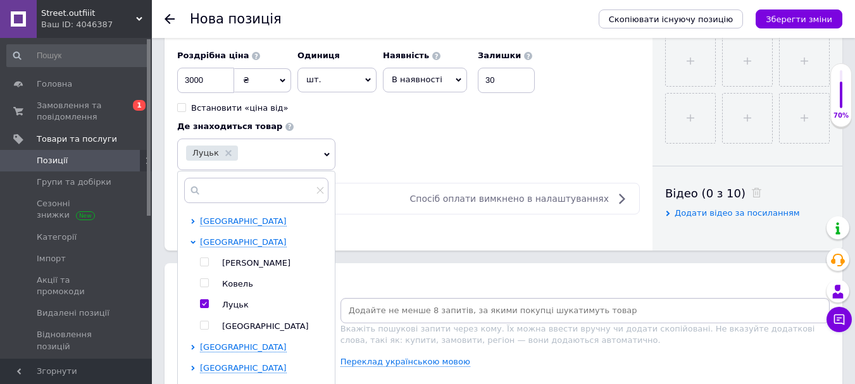
click at [390, 143] on div "Роздрібна ціна 3000 ₴ $ EUR CHF GBP ¥ PLN ₸ MDL HUF KGS CNY TRY KRW lei Встанов…" at bounding box center [408, 107] width 463 height 127
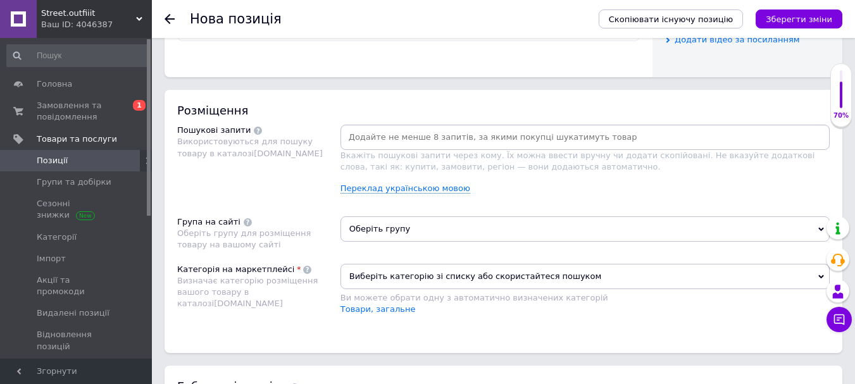
scroll to position [696, 0]
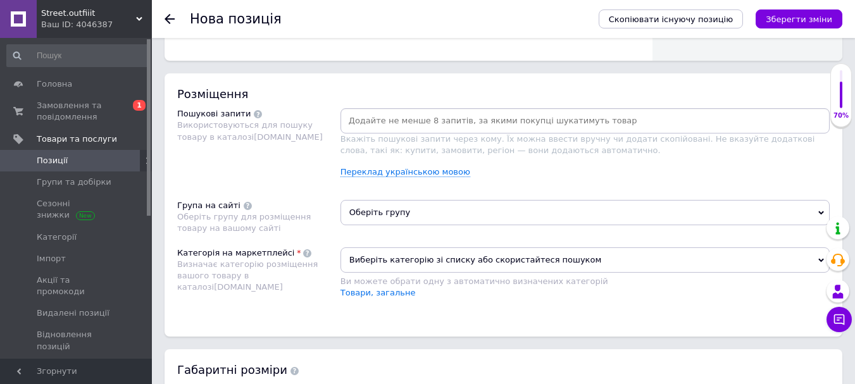
click at [409, 121] on input at bounding box center [585, 120] width 484 height 19
type input "пуховик найк асг"
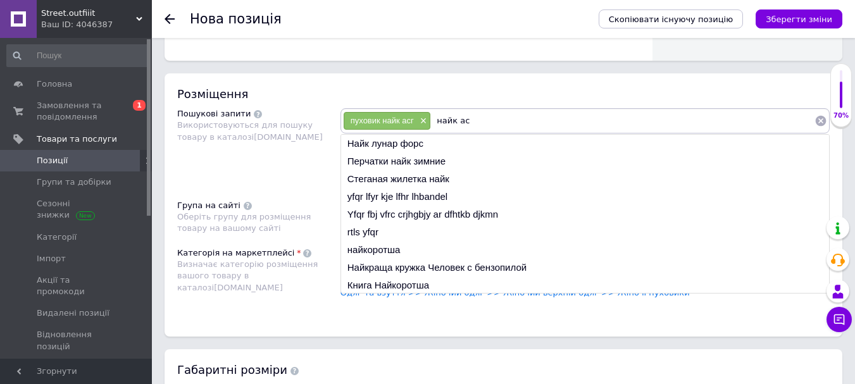
type input "найк асг"
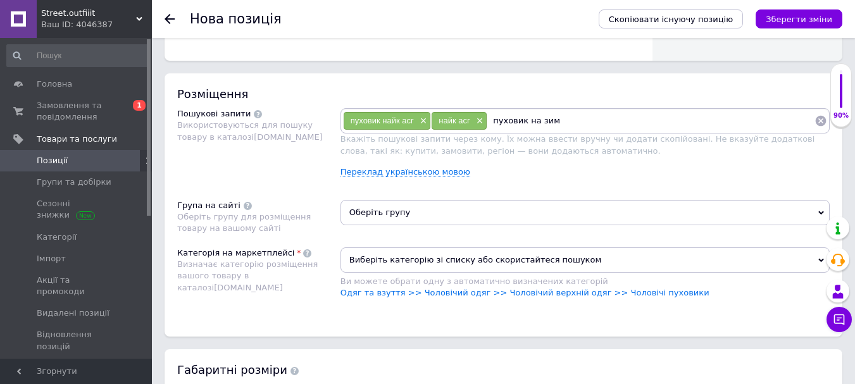
type input "пуховик на зиму"
type input "муховик чоловічий"
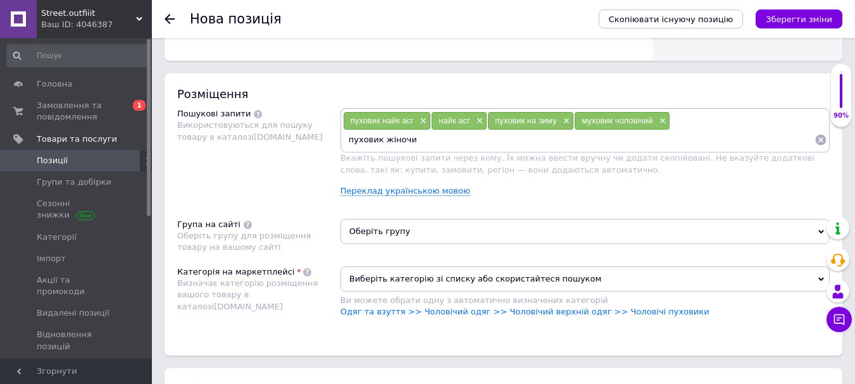
type input "пуховик жіночий"
type input "пухоик підлітковий"
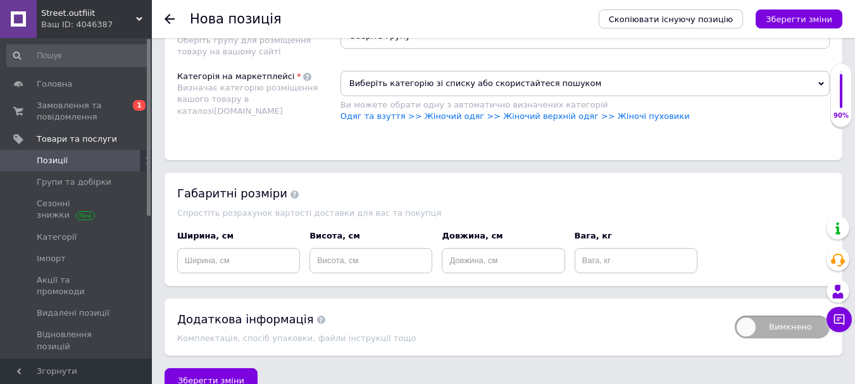
scroll to position [853, 0]
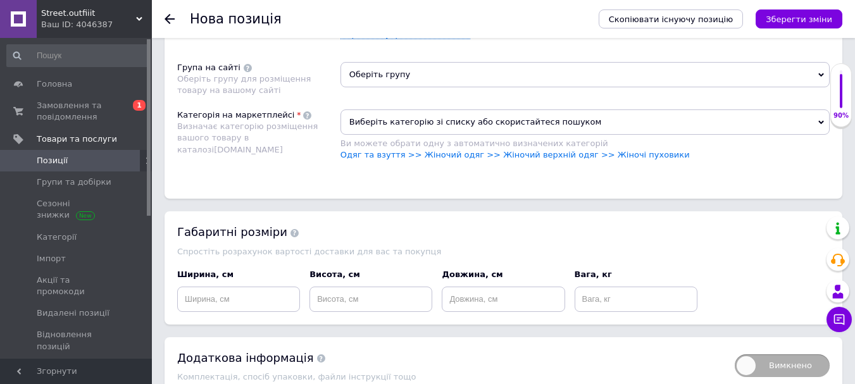
click at [376, 111] on span "Виберіть категорію зі списку або скористайтеся пошуком" at bounding box center [584, 121] width 489 height 25
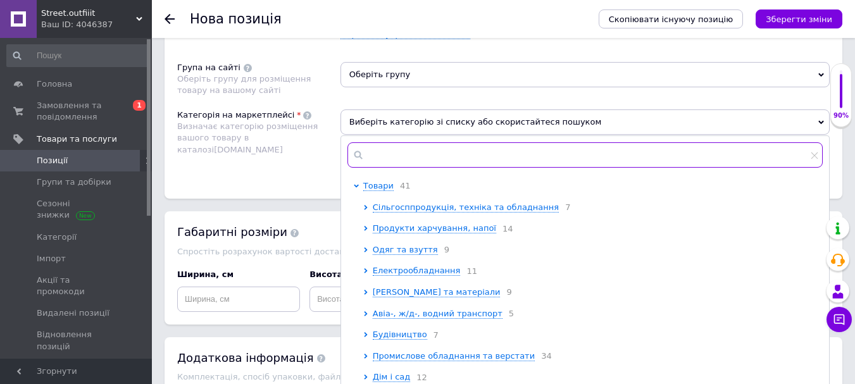
click at [387, 156] on input "text" at bounding box center [584, 154] width 475 height 25
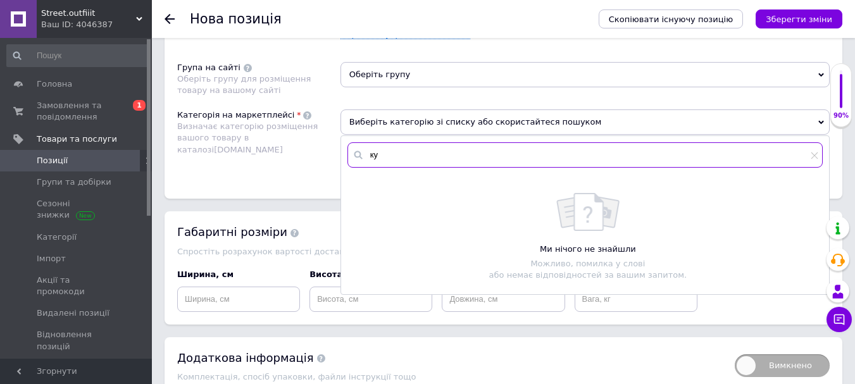
type input "к"
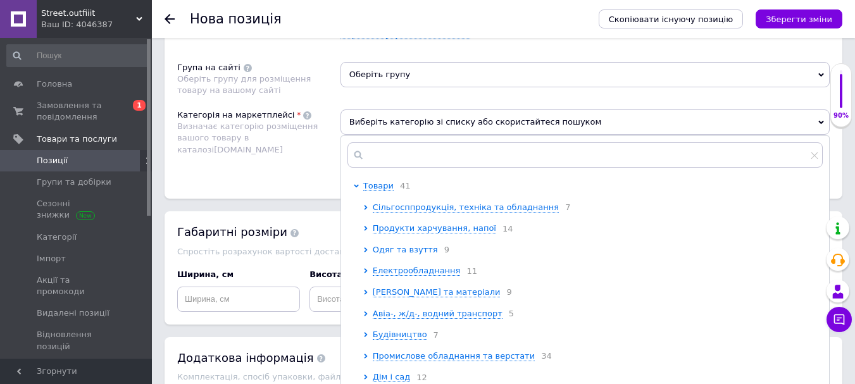
drag, startPoint x: 391, startPoint y: 256, endPoint x: 400, endPoint y: 256, distance: 9.5
click at [392, 254] on span "Одяг та взуття" at bounding box center [405, 249] width 65 height 9
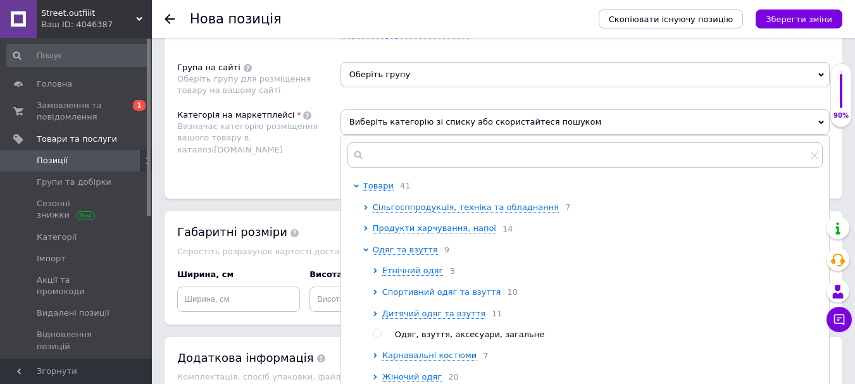
click at [413, 296] on span "Спортивний одяг та взуття" at bounding box center [441, 291] width 119 height 9
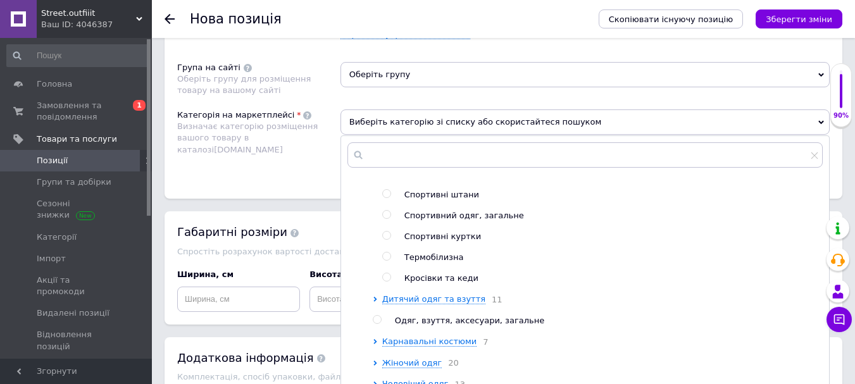
scroll to position [253, 0]
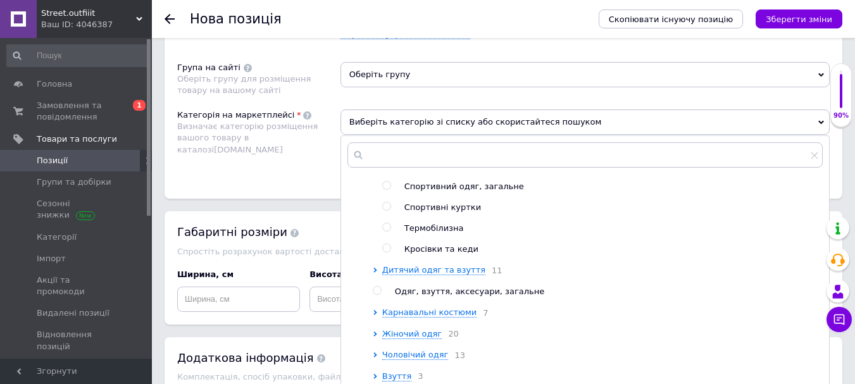
click at [387, 232] on input "radio" at bounding box center [386, 227] width 8 height 8
radio input "true"
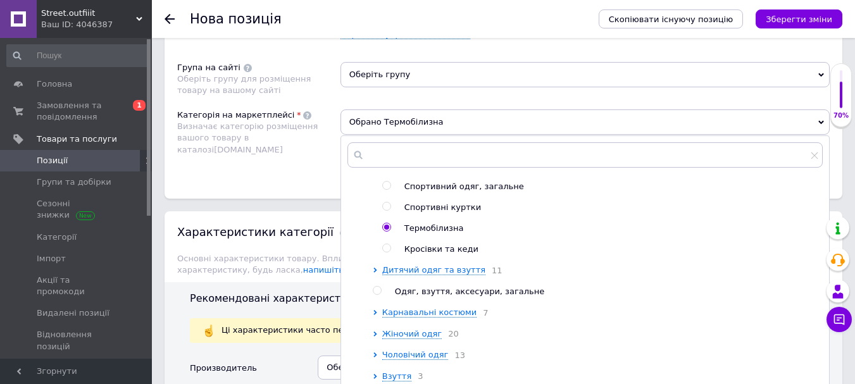
click at [259, 167] on div "Категорія на маркетплейсі Визначає категорію розміщення вашого товару в каталоз…" at bounding box center [258, 141] width 163 height 64
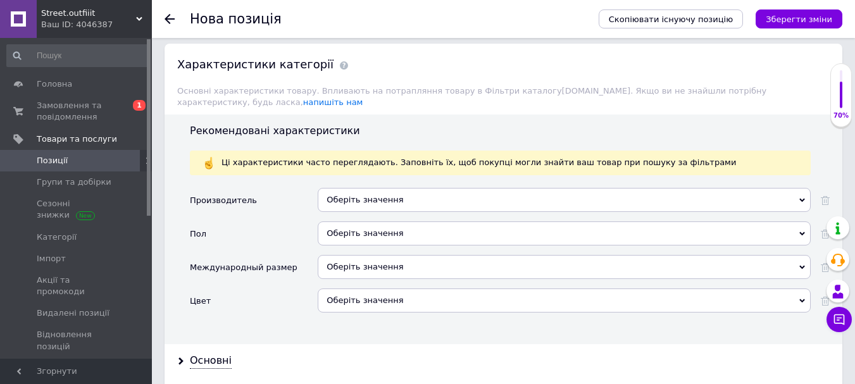
scroll to position [1043, 0]
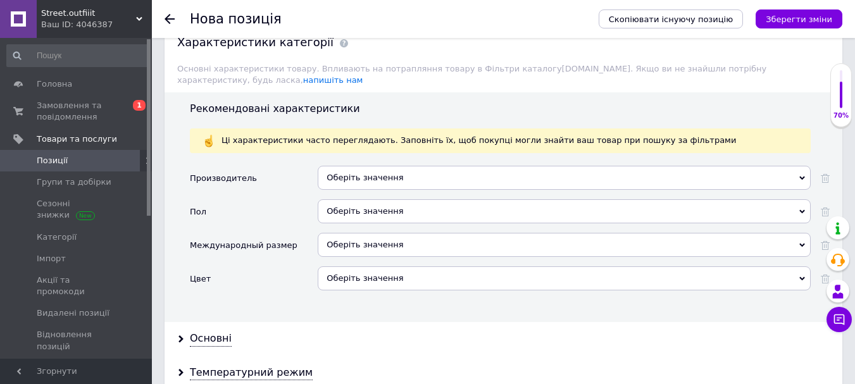
click at [375, 203] on div "Оберіть значення" at bounding box center [564, 211] width 493 height 24
click at [363, 170] on div "Оберіть значення" at bounding box center [564, 178] width 493 height 24
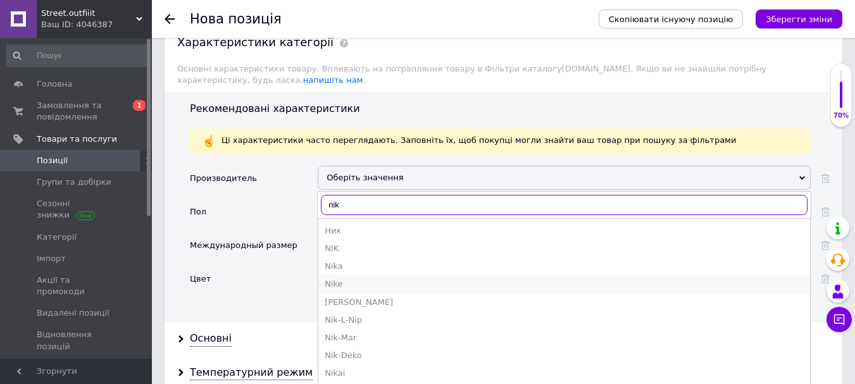
type input "nik"
click at [343, 278] on div "Nike" at bounding box center [564, 283] width 479 height 11
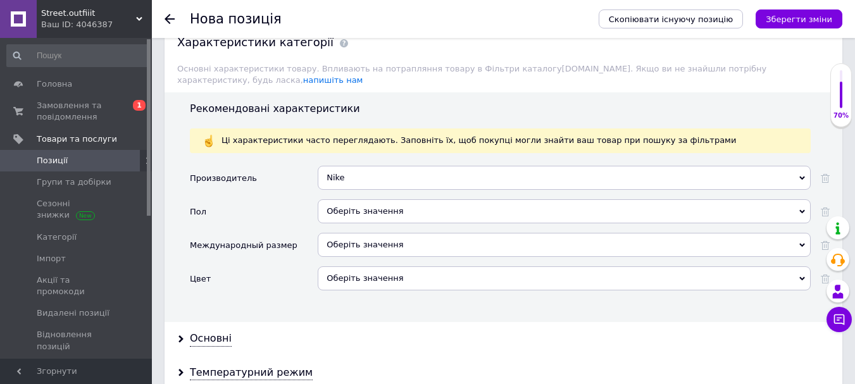
click at [352, 201] on div "Оберіть значення" at bounding box center [564, 211] width 493 height 24
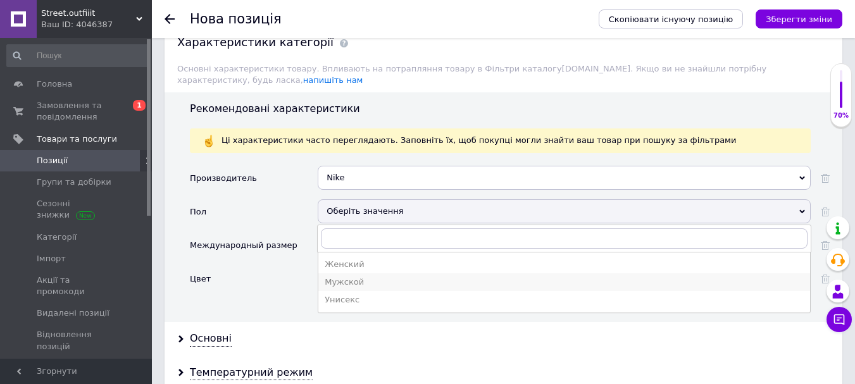
click at [348, 276] on div "Мужской" at bounding box center [564, 281] width 479 height 11
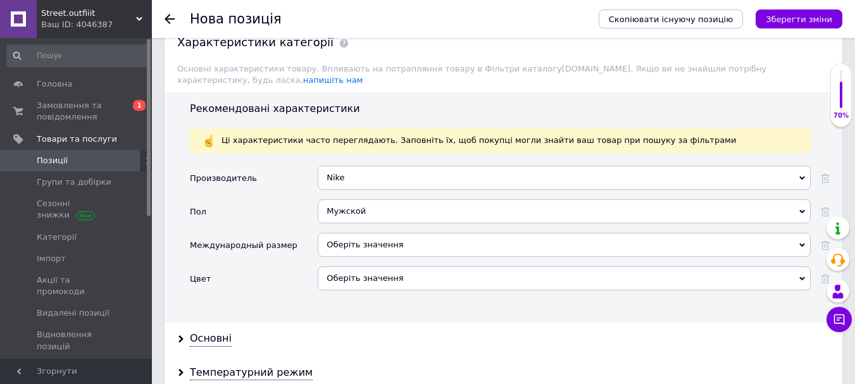
click at [348, 199] on div "Мужской" at bounding box center [564, 211] width 493 height 24
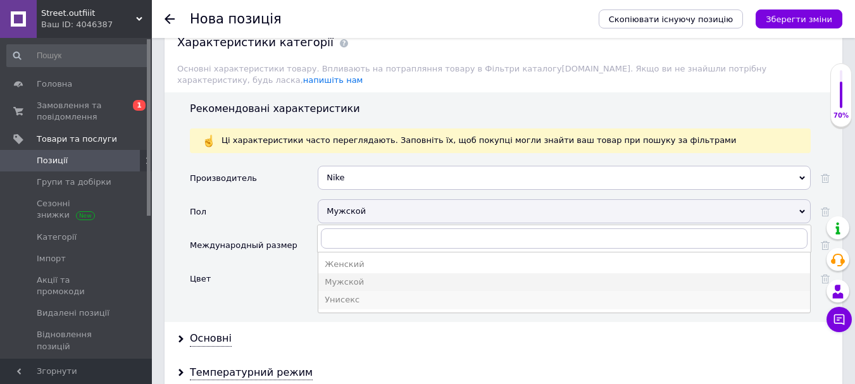
click at [353, 294] on div "Унисекс" at bounding box center [564, 299] width 479 height 11
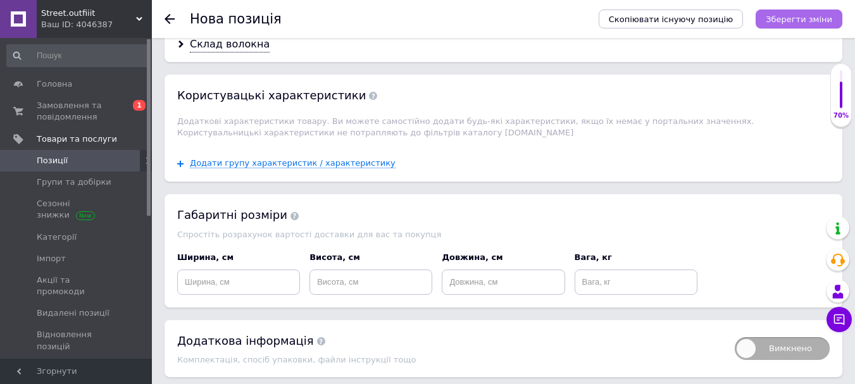
scroll to position [1422, 0]
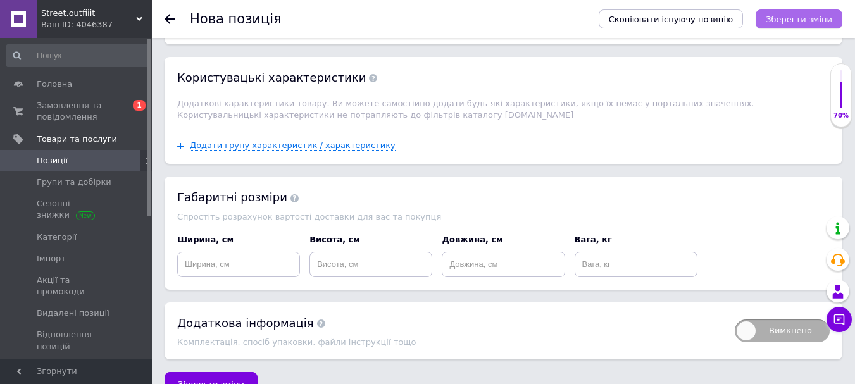
click at [831, 18] on icon "Зберегти зміни" at bounding box center [799, 19] width 66 height 9
